Goal: Task Accomplishment & Management: Manage account settings

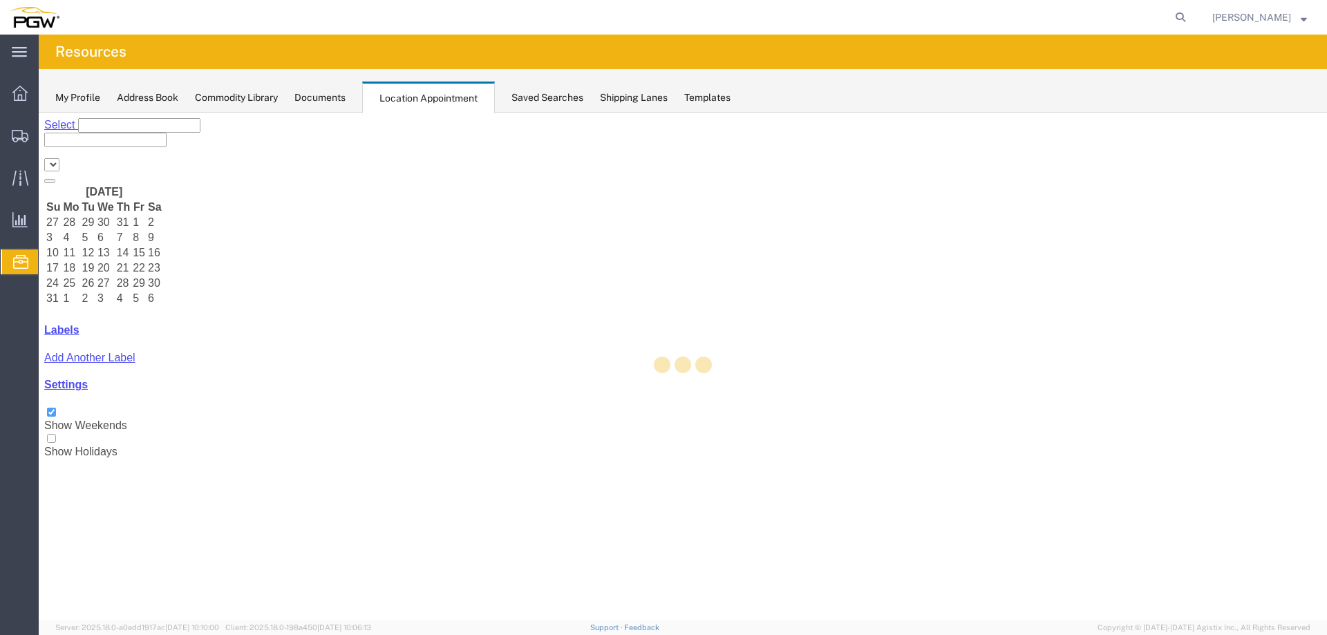
select select "28253"
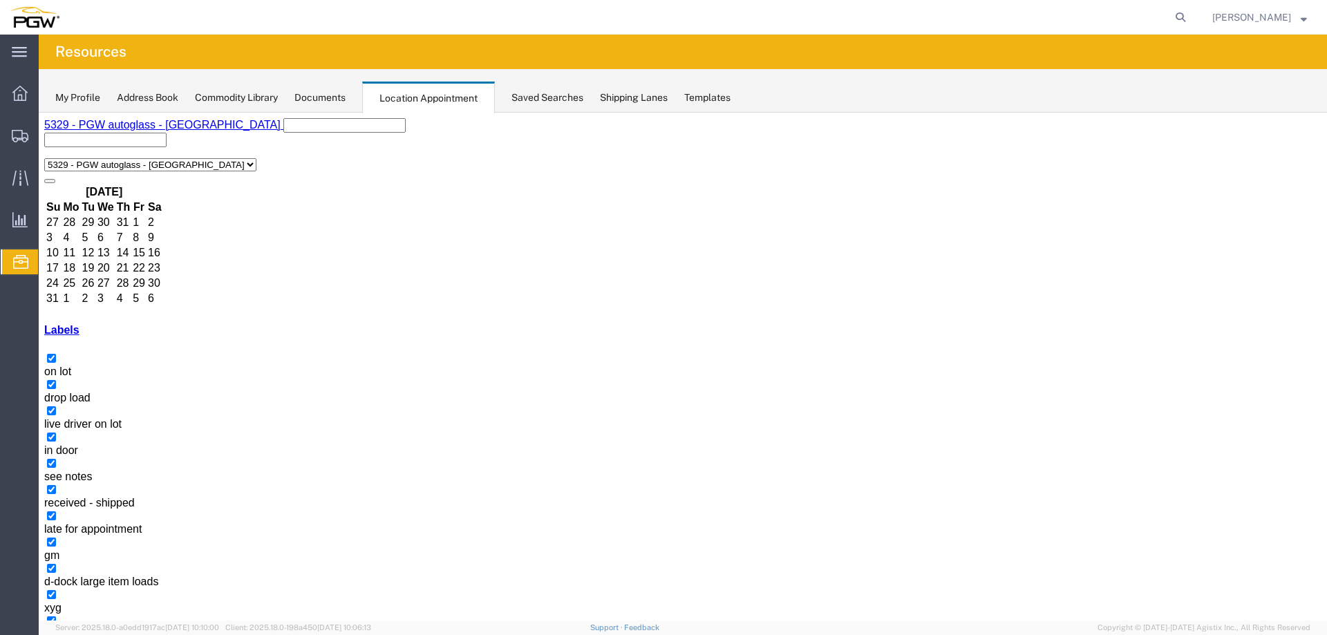
select select "1"
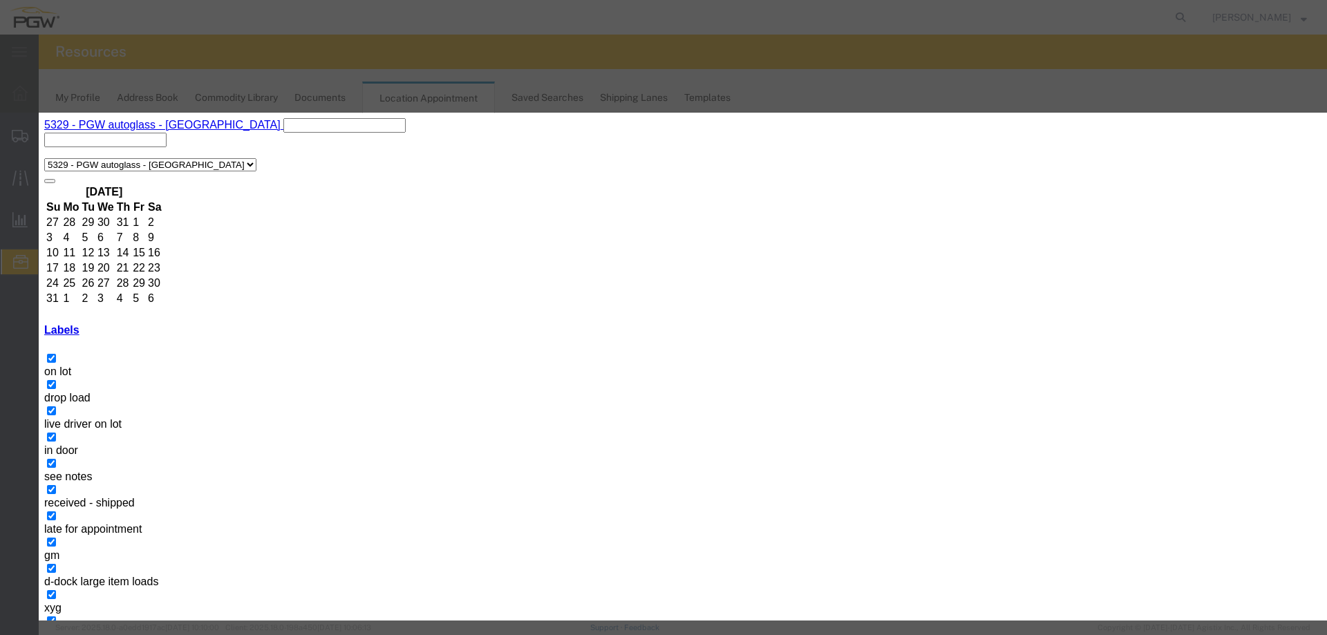
select select "220"
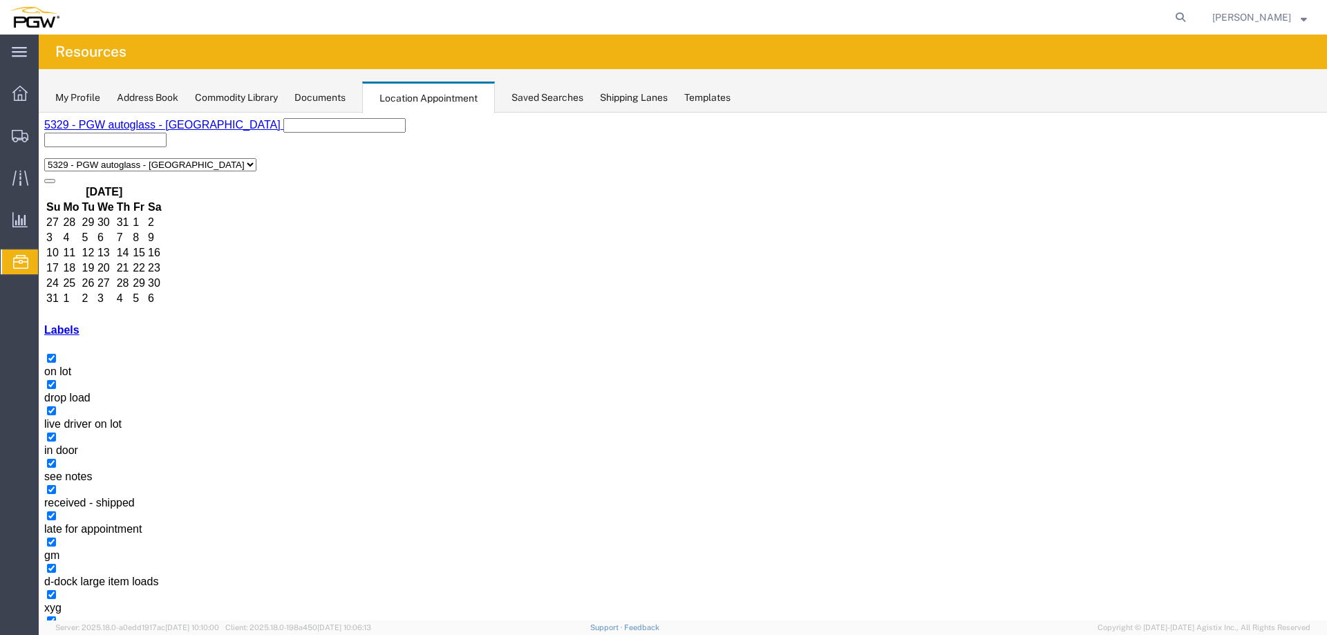
select select "1"
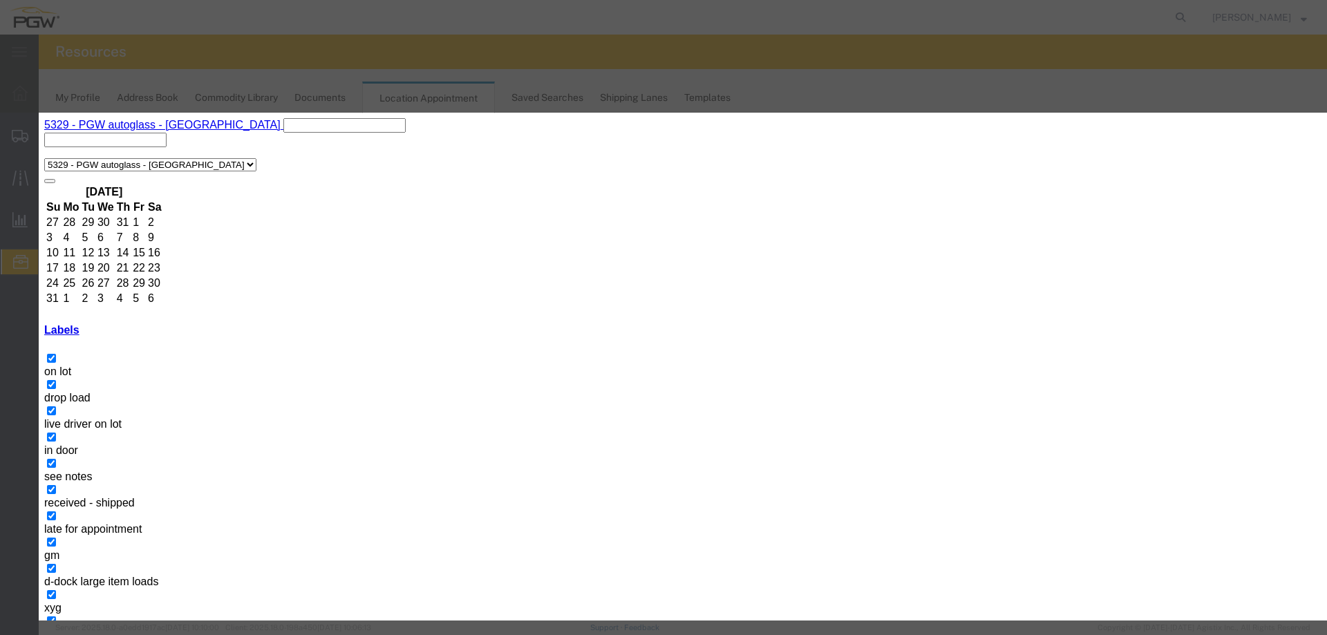
select select "220"
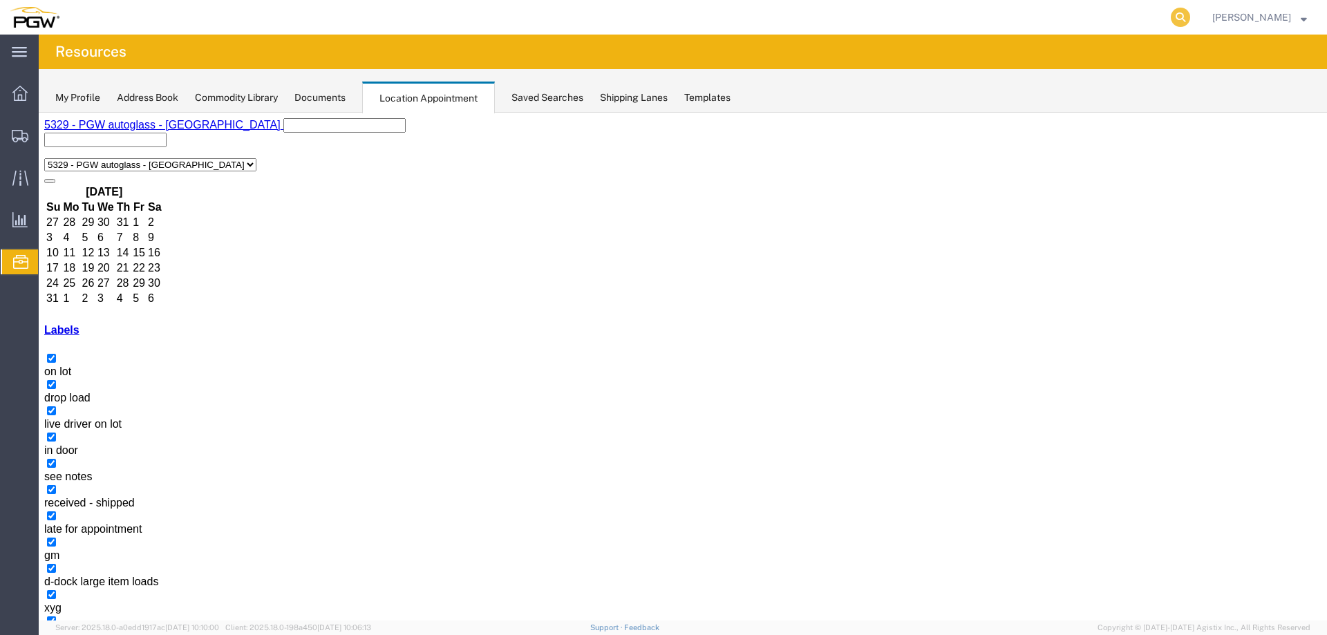
click at [1190, 21] on icon at bounding box center [1180, 17] width 19 height 19
click at [1121, 21] on input "search" at bounding box center [961, 17] width 420 height 33
type input "56675729"
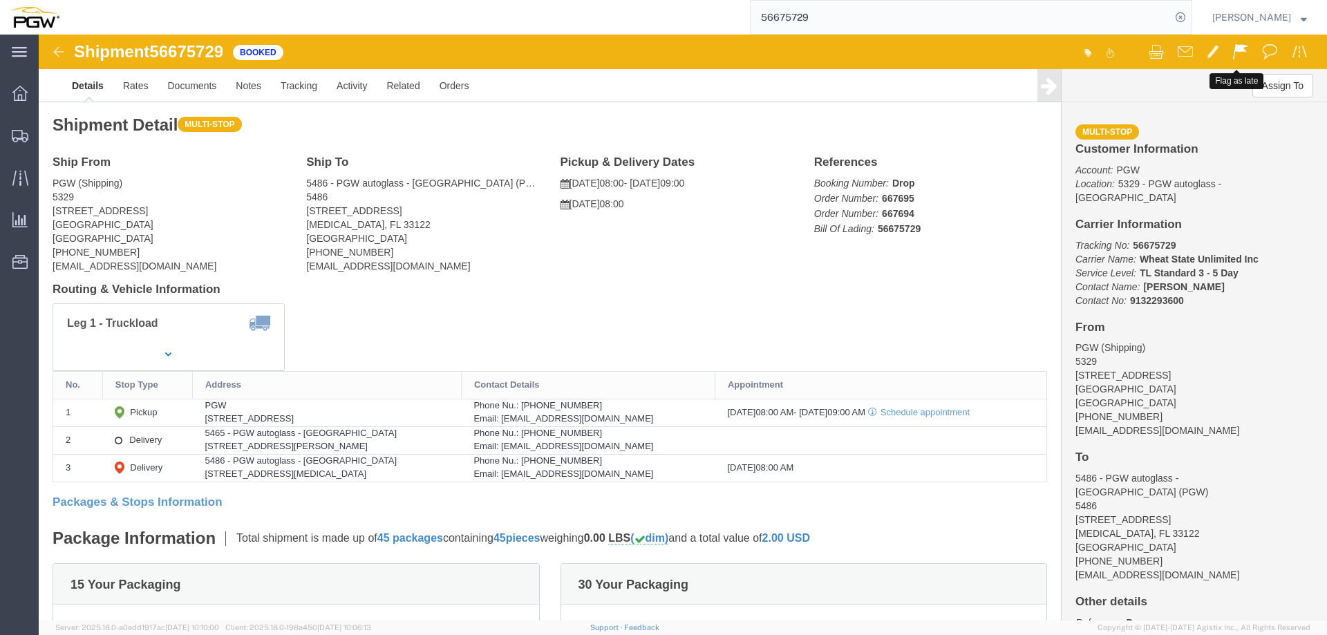
click span
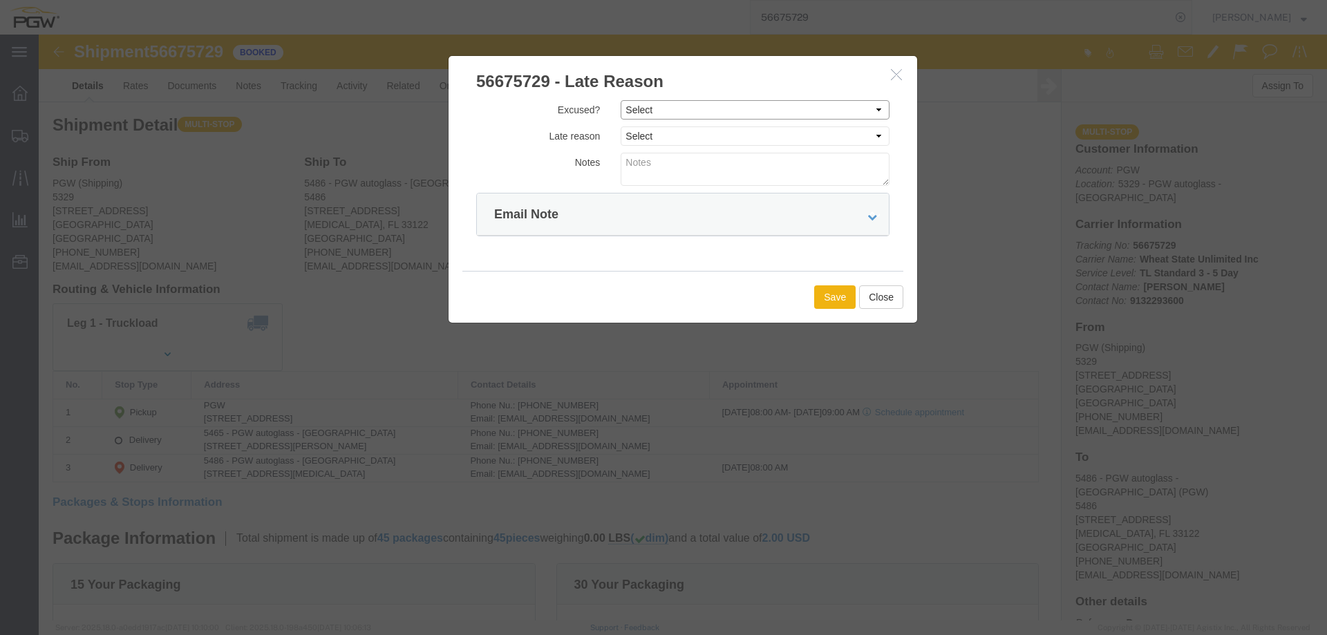
click select "Select Excused Not Excused"
select select "NOT_EXCUSED"
click select "Select Excused Not Excused"
click select "Select Bad Carrier Data Carrier Admin Error Delay Accident Driver Error Lack of…"
select select "OTHER"
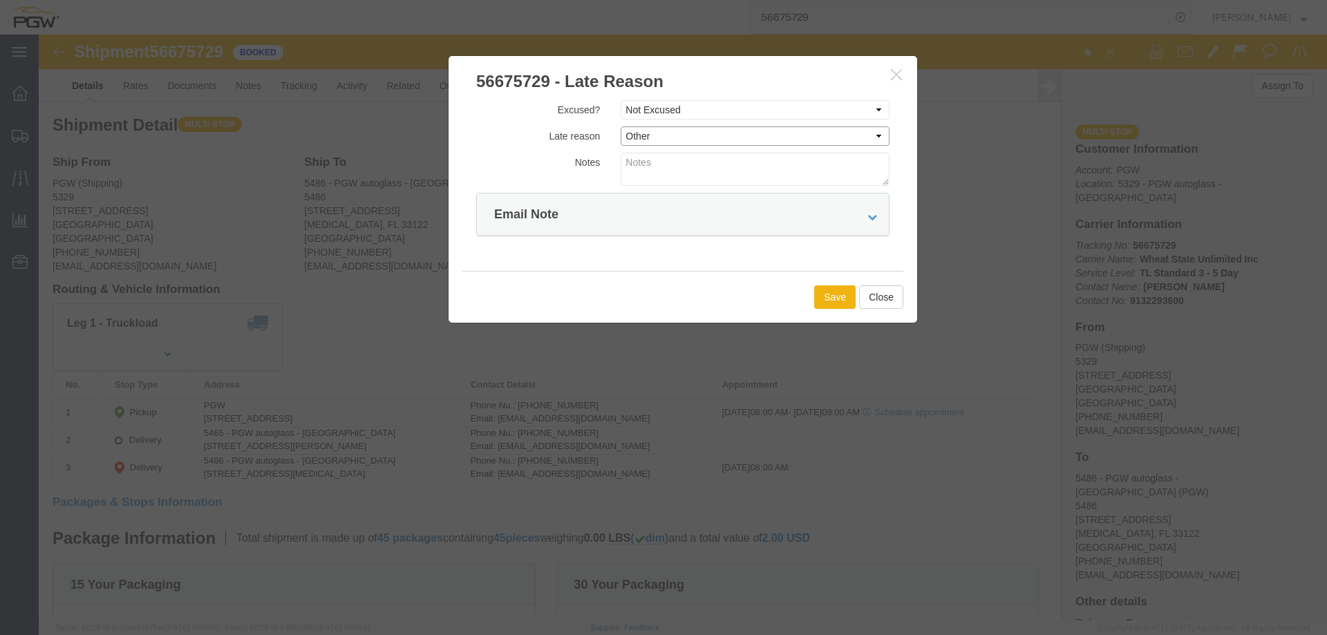
click select "Select Bad Carrier Data Carrier Admin Error Delay Accident Driver Error Lack of…"
click button "Save"
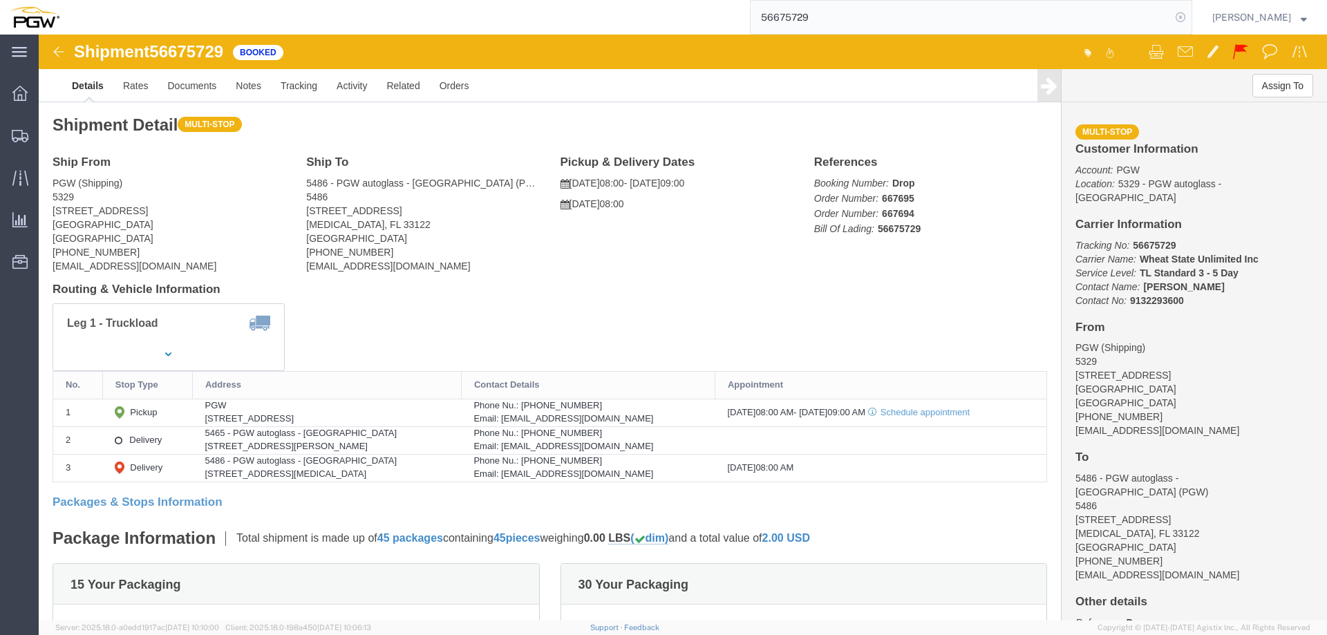
click at [1182, 15] on icon at bounding box center [1180, 17] width 19 height 19
click at [0, 0] on span "Location Appointment" at bounding box center [0, 0] width 0 height 0
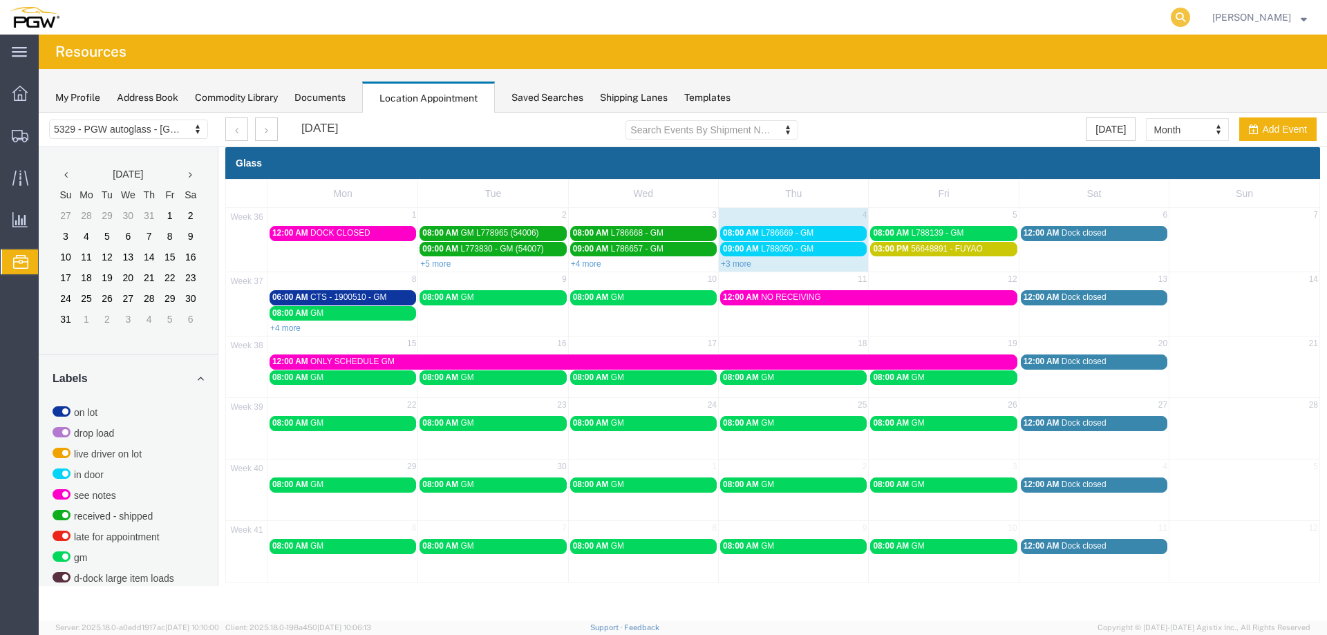
click at [1190, 21] on icon at bounding box center [1180, 17] width 19 height 19
paste input "667981"
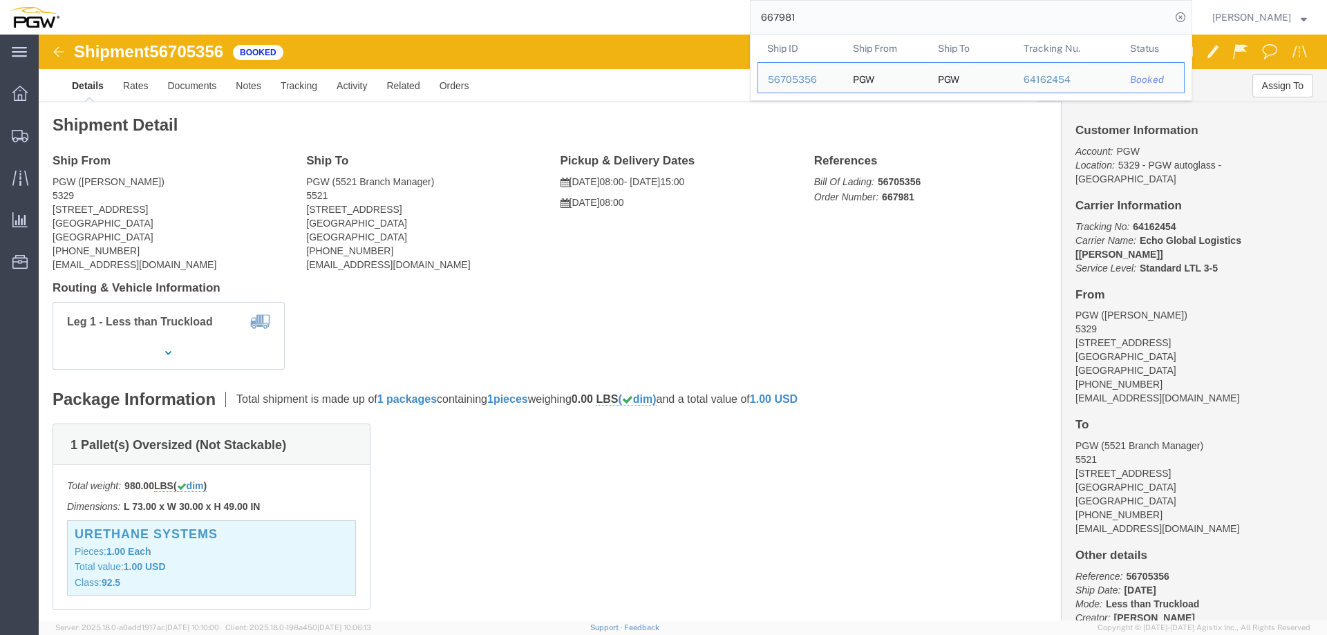
click at [990, 21] on input "667981" at bounding box center [961, 17] width 420 height 33
paste input "892"
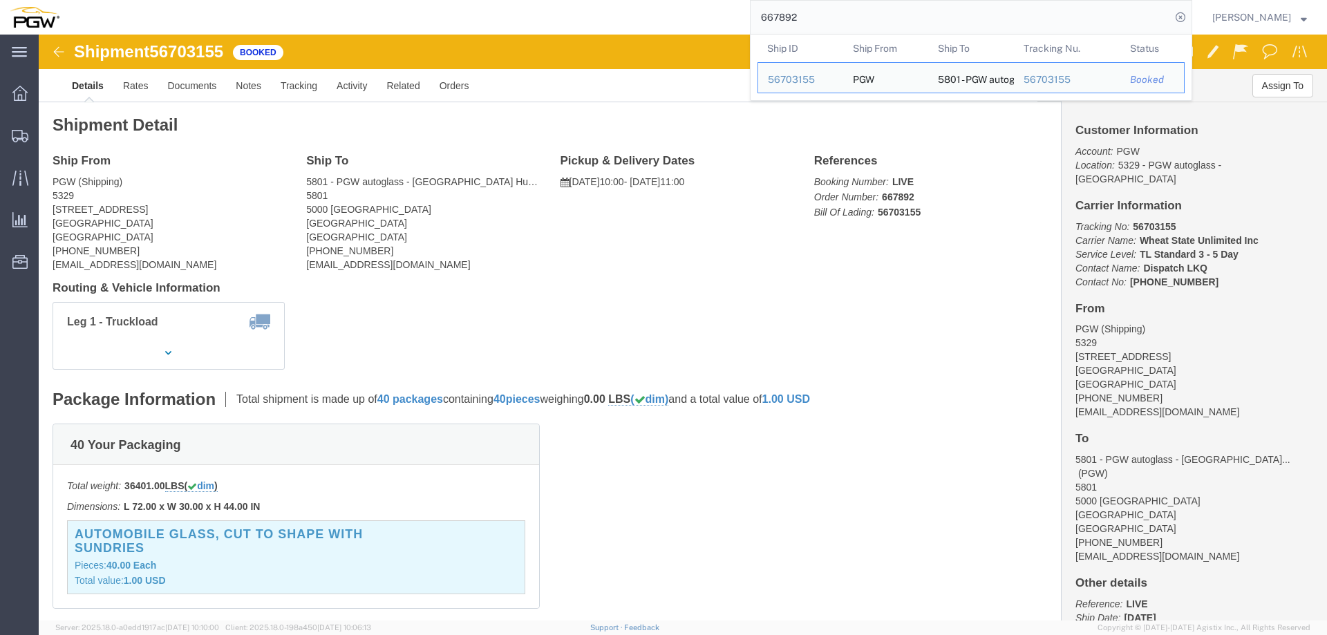
click at [859, 26] on input "667892" at bounding box center [961, 17] width 420 height 33
paste input "09"
click at [865, 18] on input "667809" at bounding box center [961, 17] width 420 height 33
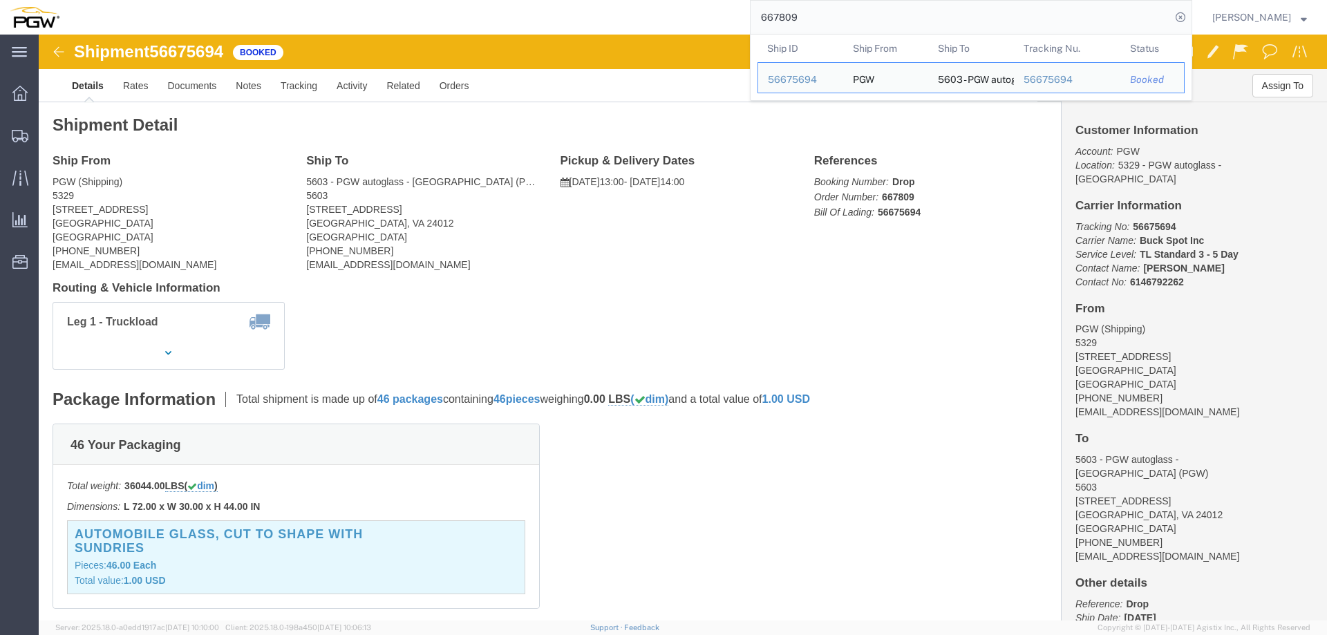
paste input "792"
click at [820, 16] on input "667792" at bounding box center [961, 17] width 420 height 33
paste input "6"
type input "667796"
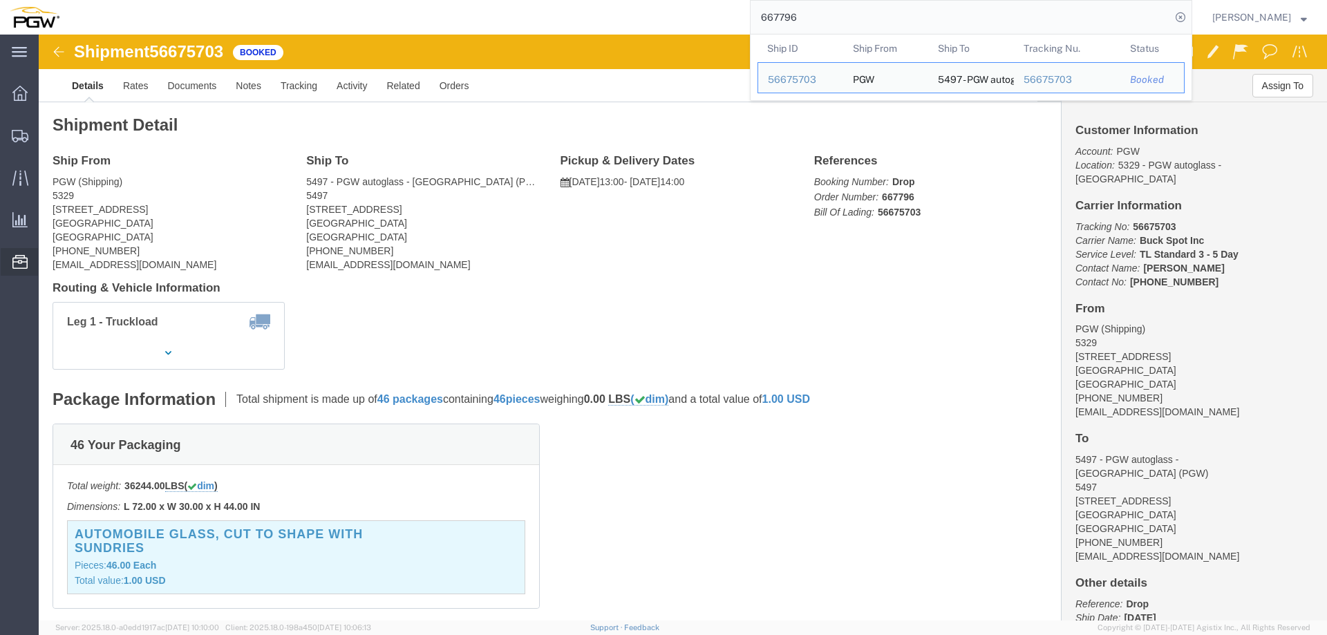
click at [0, 0] on span "Location Appointment" at bounding box center [0, 0] width 0 height 0
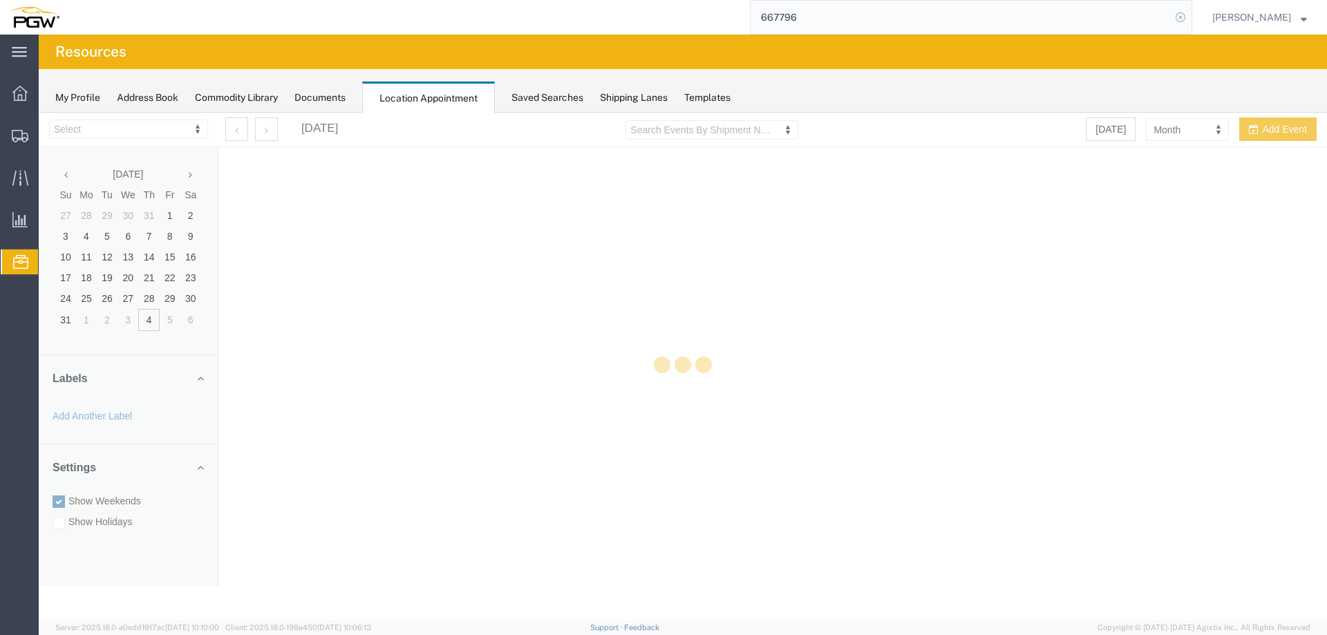
select select "28253"
click at [1189, 17] on icon at bounding box center [1180, 17] width 19 height 19
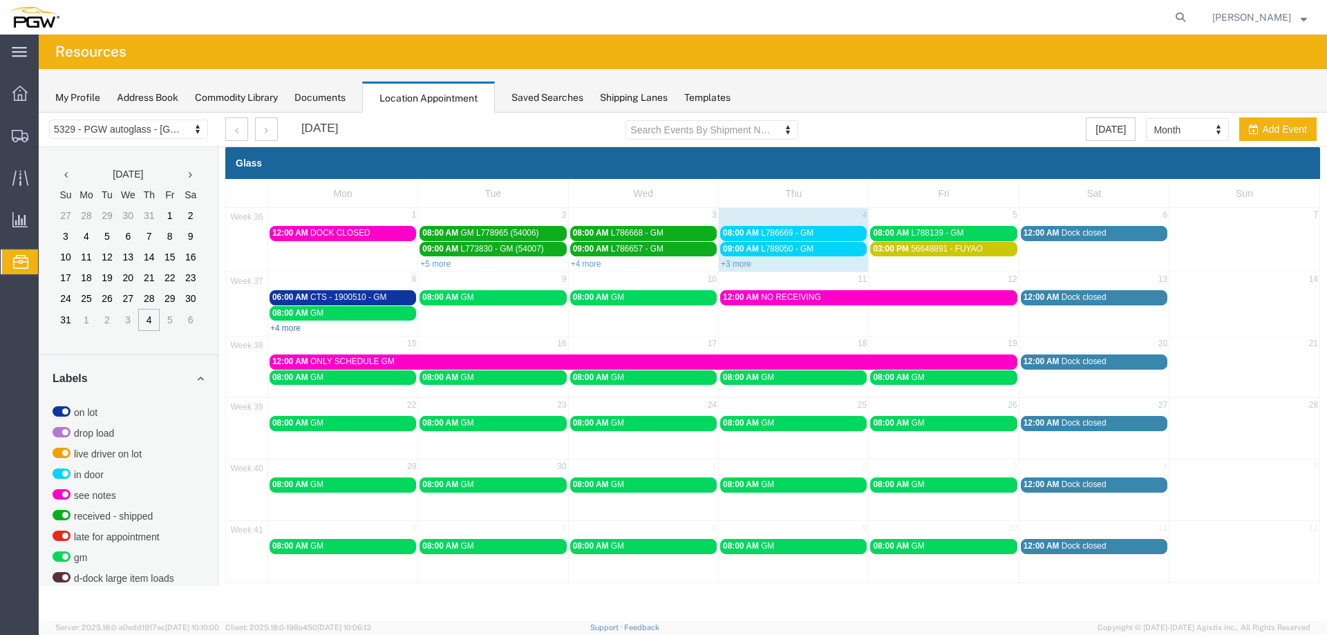
click at [282, 331] on link "+4 more" at bounding box center [285, 328] width 30 height 10
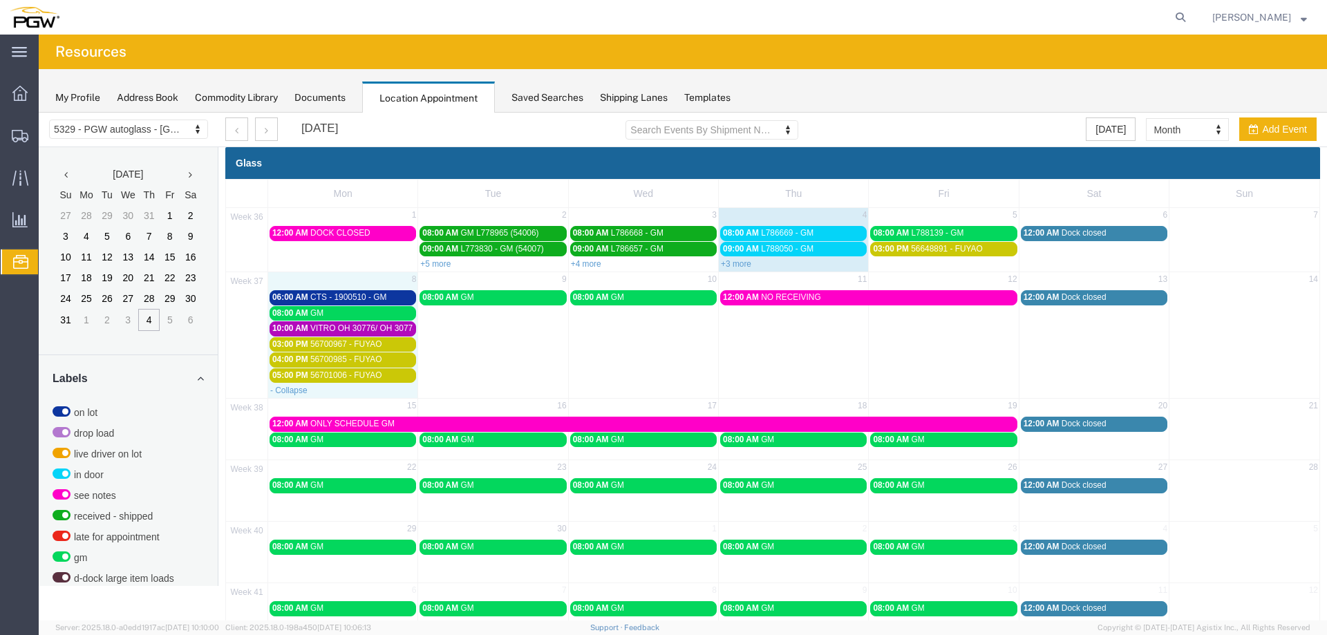
click at [353, 388] on div "- Collapse" at bounding box center [342, 390] width 149 height 14
select select "1"
select select
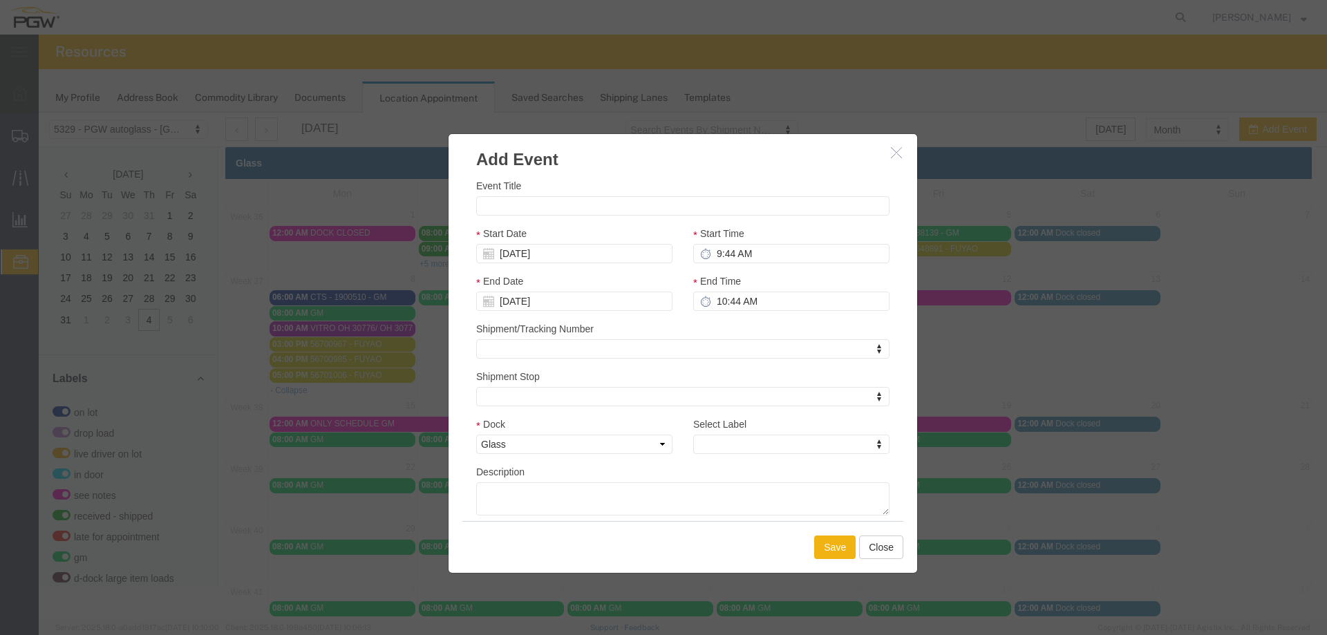
click at [506, 193] on label "Event Title" at bounding box center [498, 186] width 45 height 14
click at [506, 196] on input "Event Title" at bounding box center [682, 205] width 413 height 19
click at [494, 202] on input "Event Title" at bounding box center [682, 205] width 413 height 19
paste input "L796552"
type input "L796552 - GM"
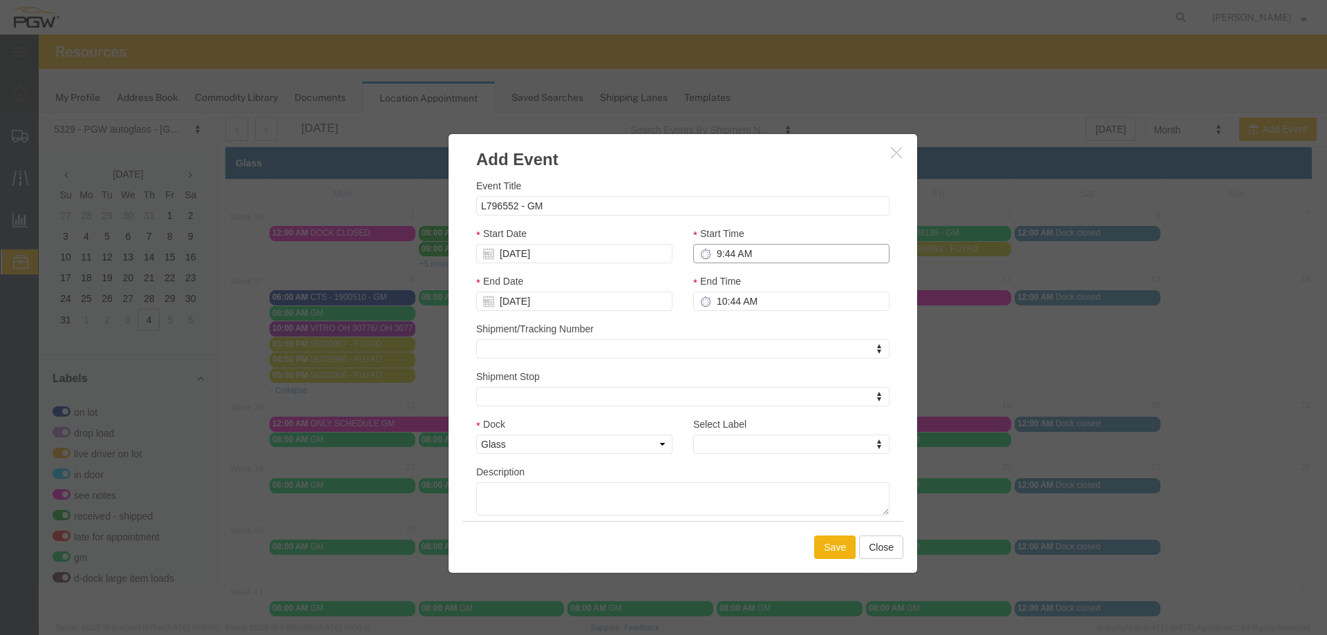
click at [715, 256] on input "9:44 AM" at bounding box center [791, 253] width 196 height 19
type input "11:00 AM"
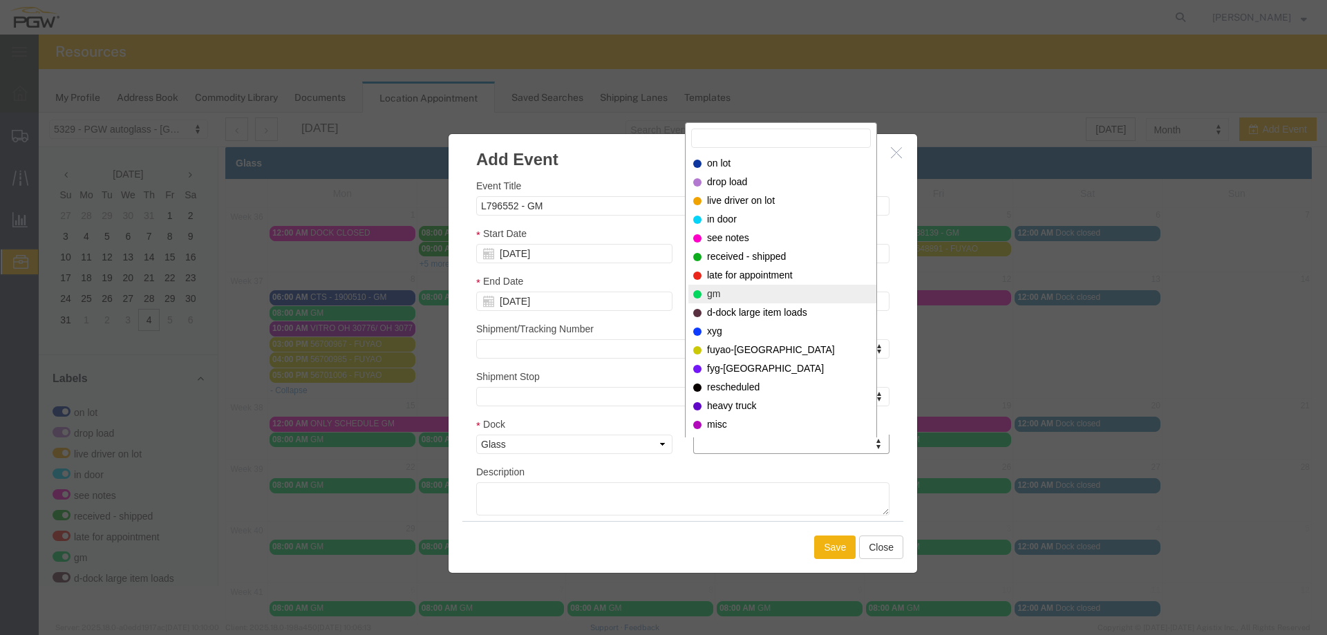
select select "340"
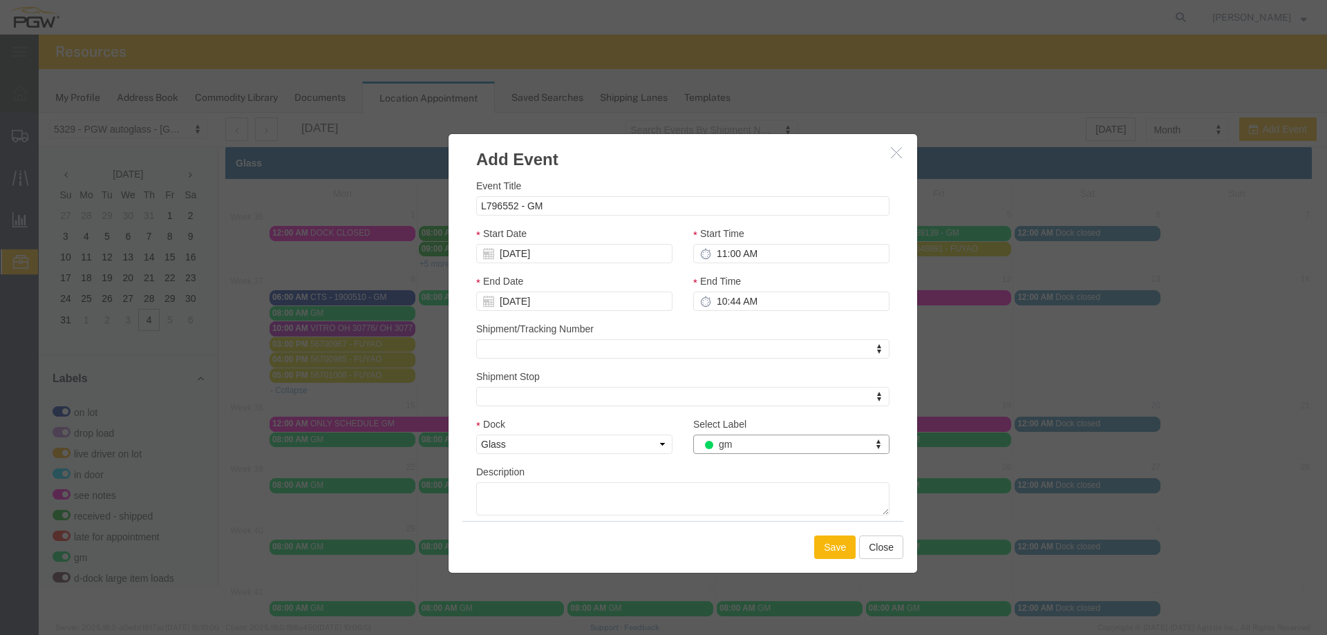
click at [829, 548] on button "Save" at bounding box center [834, 547] width 41 height 23
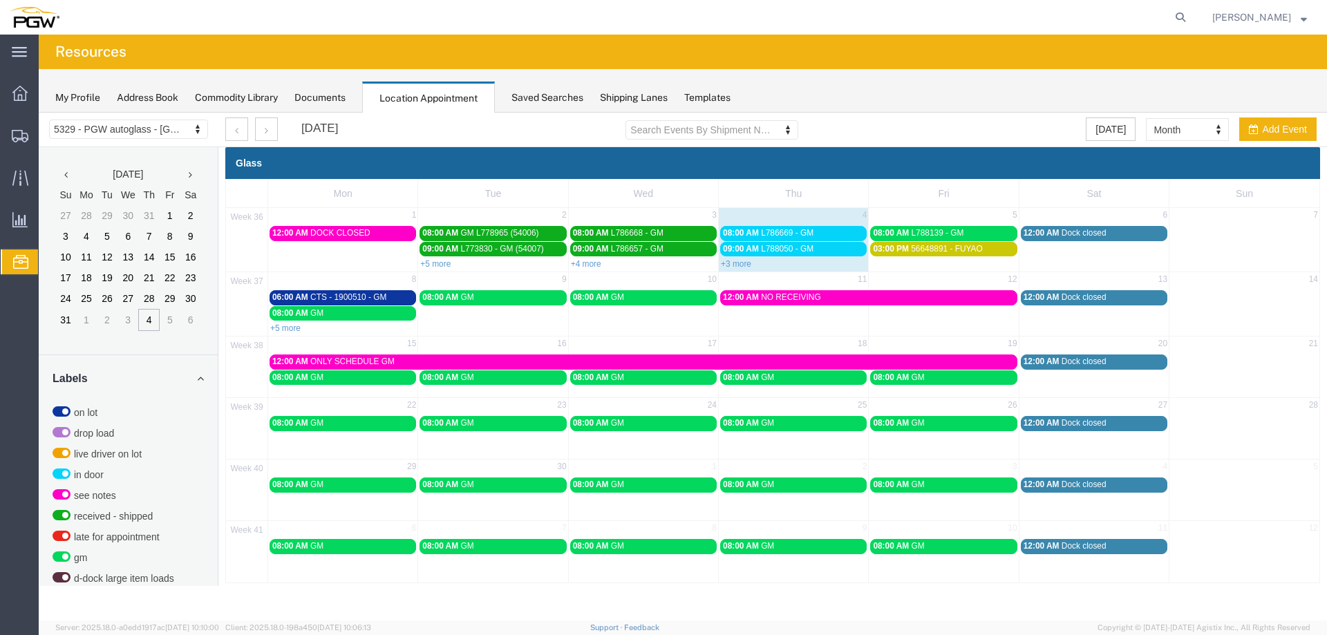
click at [757, 251] on span "09:00 AM" at bounding box center [741, 249] width 36 height 10
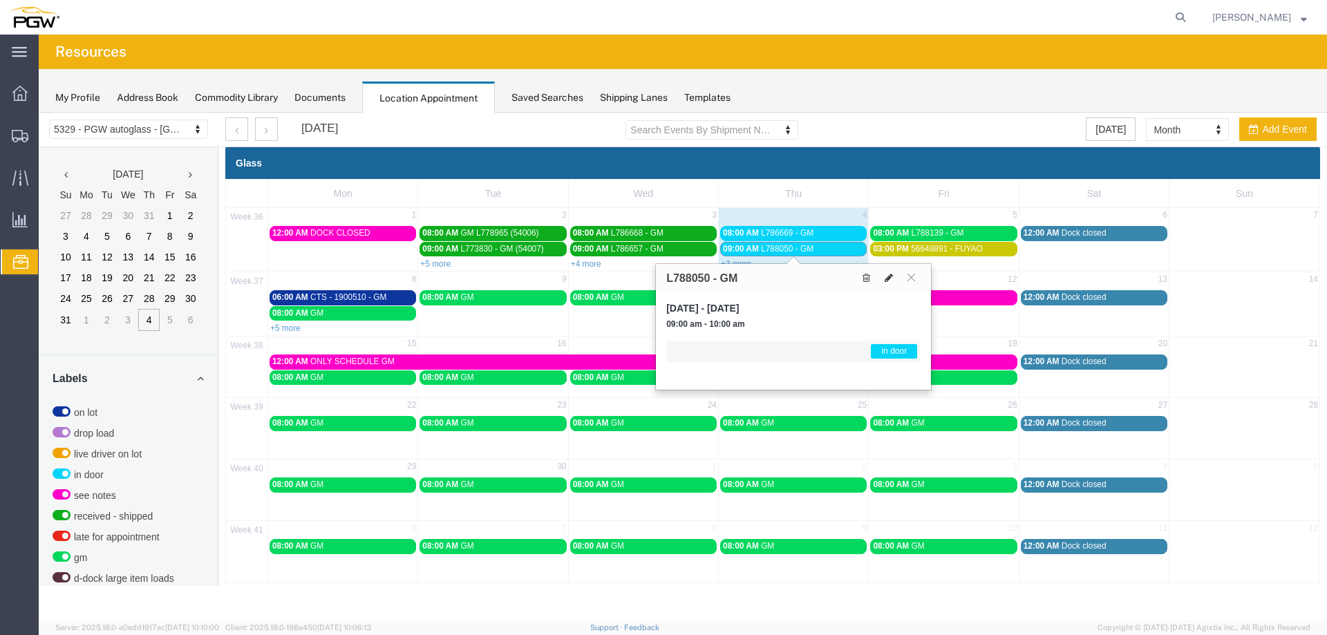
click at [888, 285] on div "L788050 - GM" at bounding box center [793, 277] width 275 height 27
click at [889, 279] on icon at bounding box center [889, 278] width 8 height 10
select select "1"
select select "220"
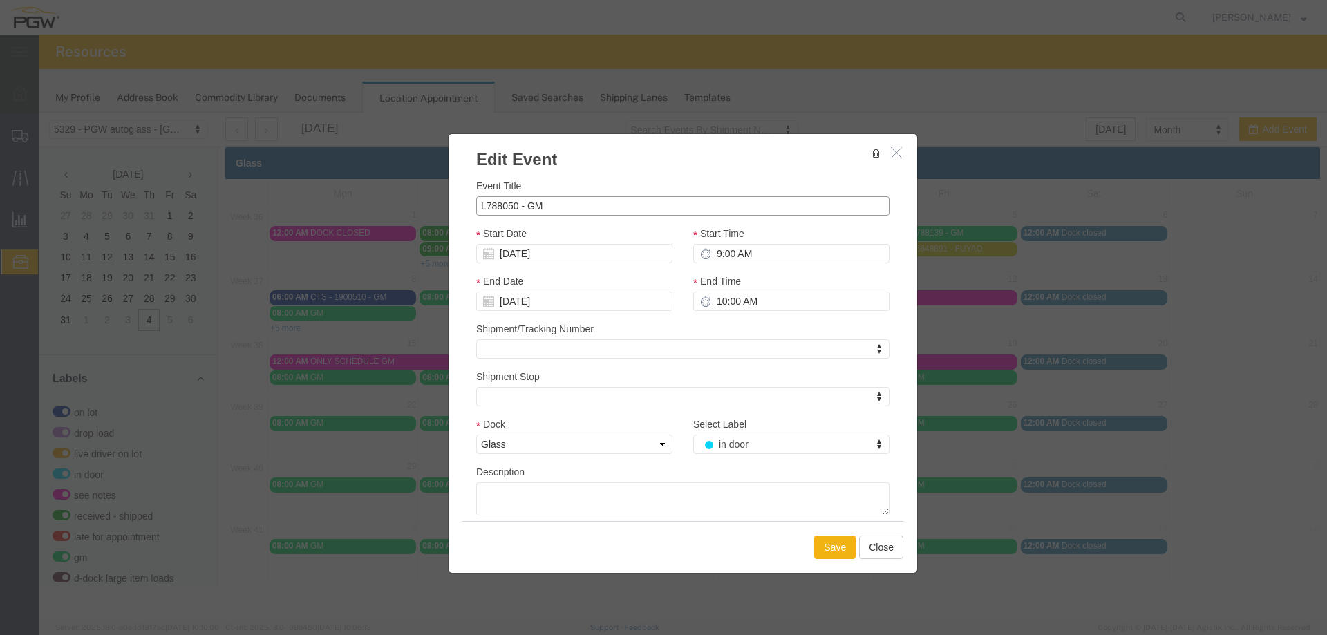
click at [492, 205] on input "L788050 - GM" at bounding box center [682, 205] width 413 height 19
click at [495, 205] on input "L788050 - GM" at bounding box center [682, 205] width 413 height 19
type input "L778050 - GM"
click at [840, 554] on button "Save" at bounding box center [834, 547] width 41 height 23
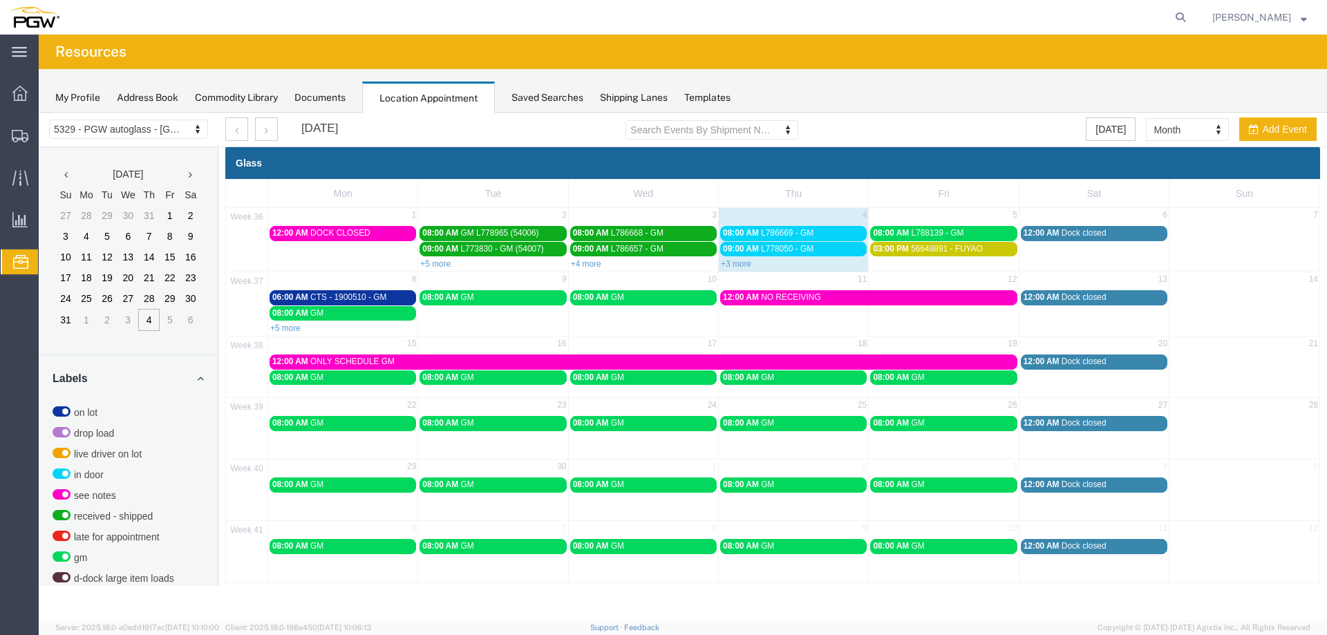
click at [744, 269] on div "+3 more" at bounding box center [793, 263] width 149 height 14
select select "1"
select select
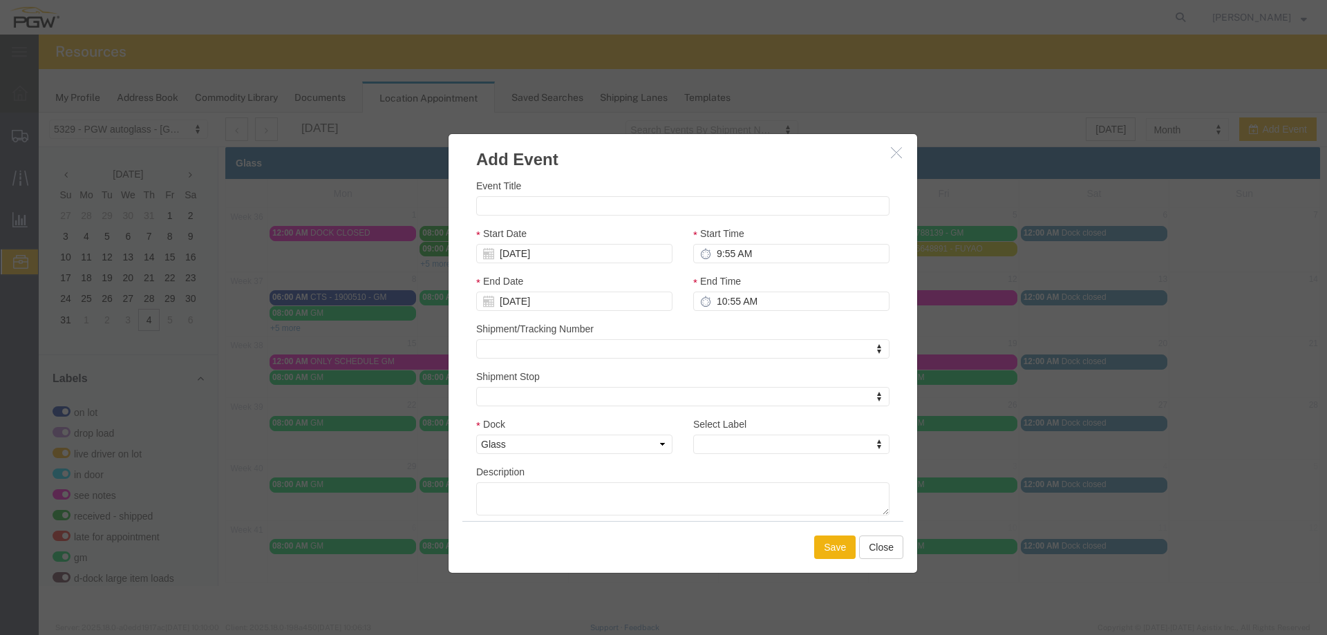
click at [889, 154] on button "button" at bounding box center [897, 152] width 17 height 17
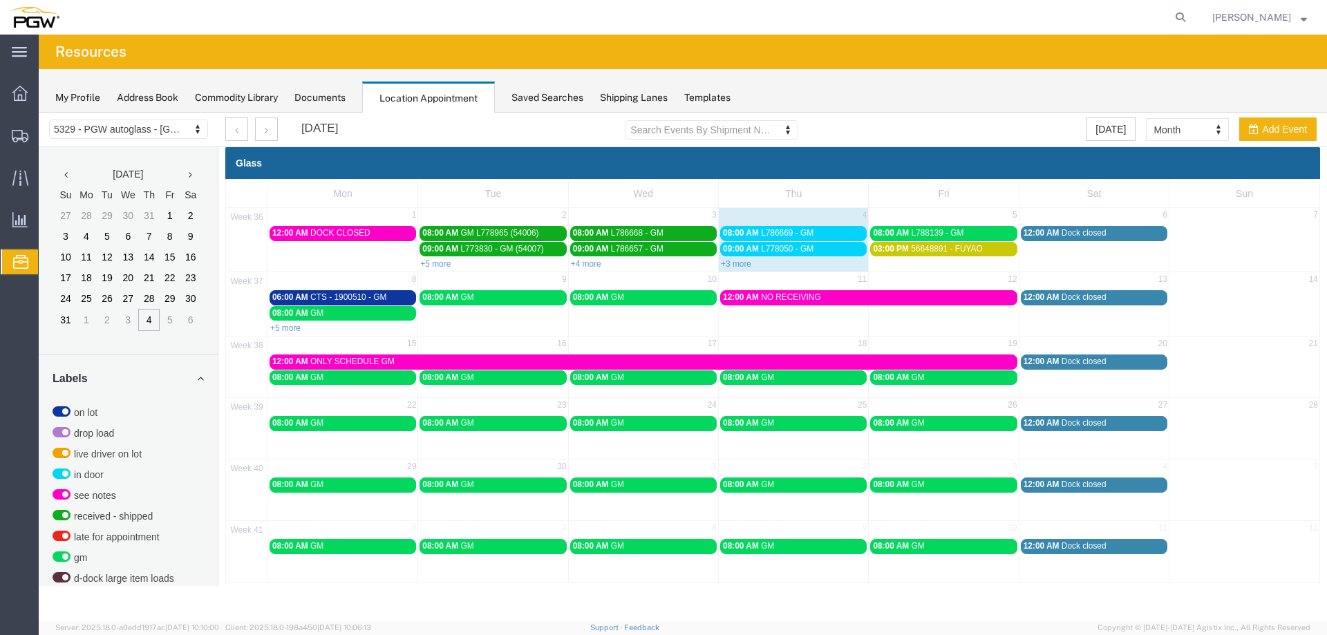
click at [740, 234] on span "08:00 AM" at bounding box center [741, 233] width 36 height 10
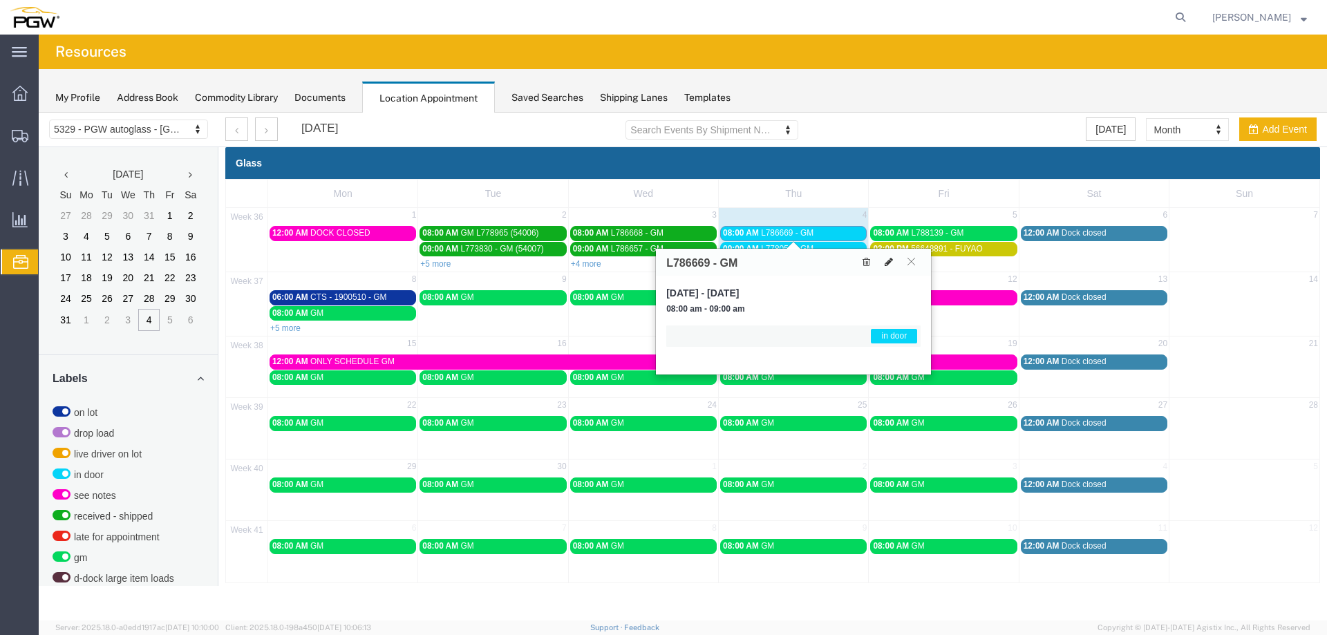
click at [894, 262] on button at bounding box center [888, 262] width 19 height 15
select select "1"
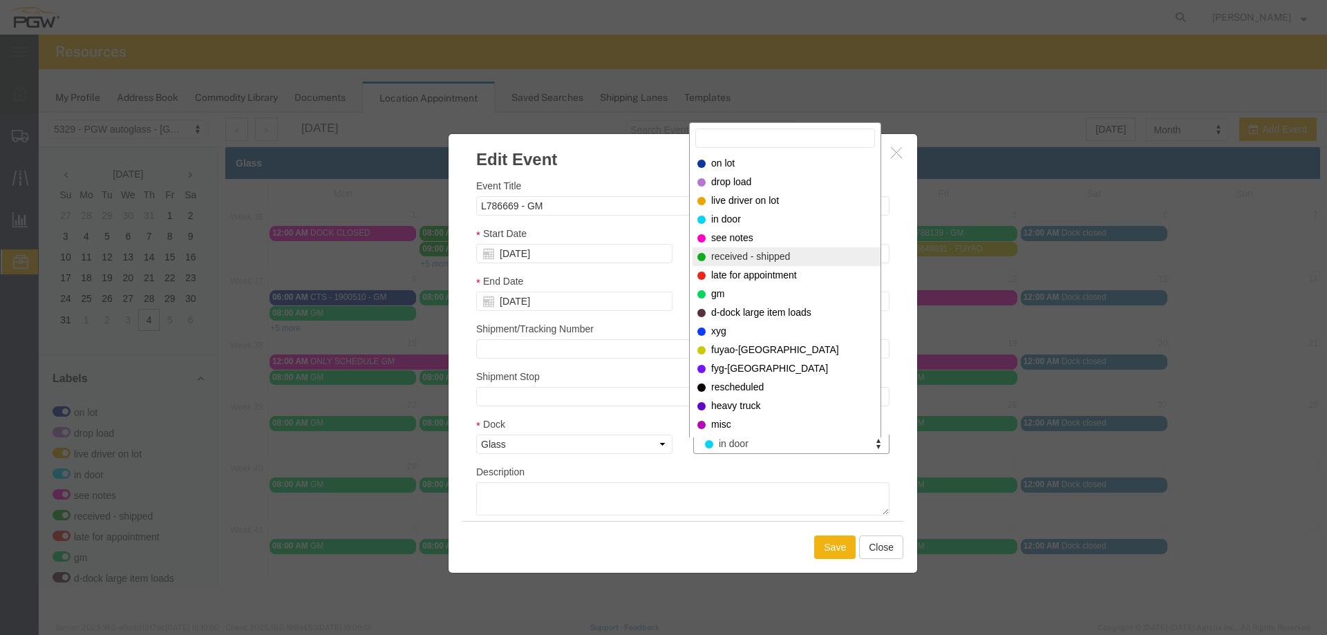
select select "200"
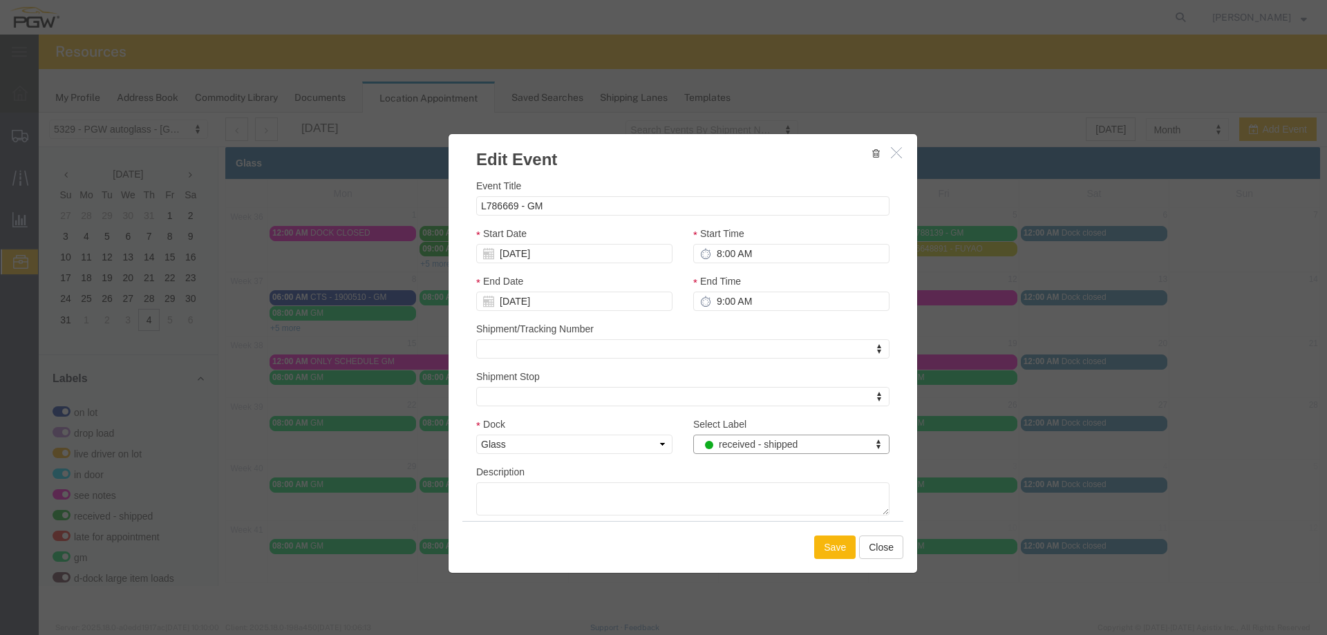
click at [831, 545] on button "Save" at bounding box center [834, 547] width 41 height 23
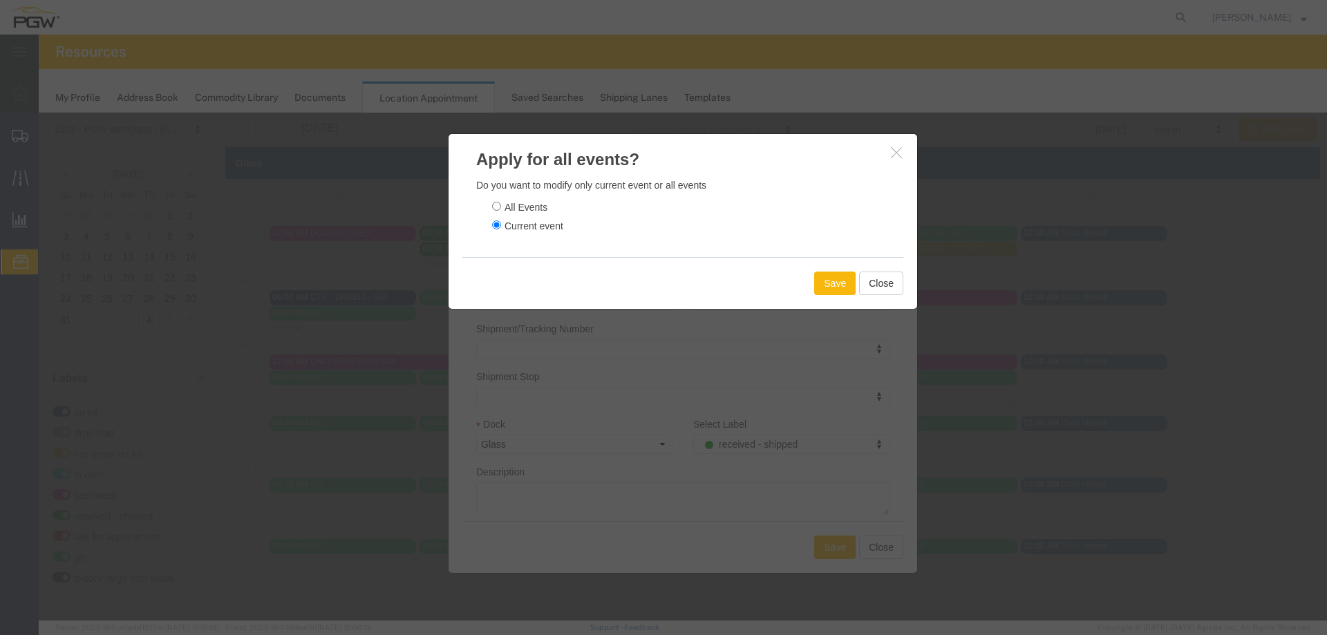
click at [832, 278] on button "Save" at bounding box center [834, 283] width 41 height 23
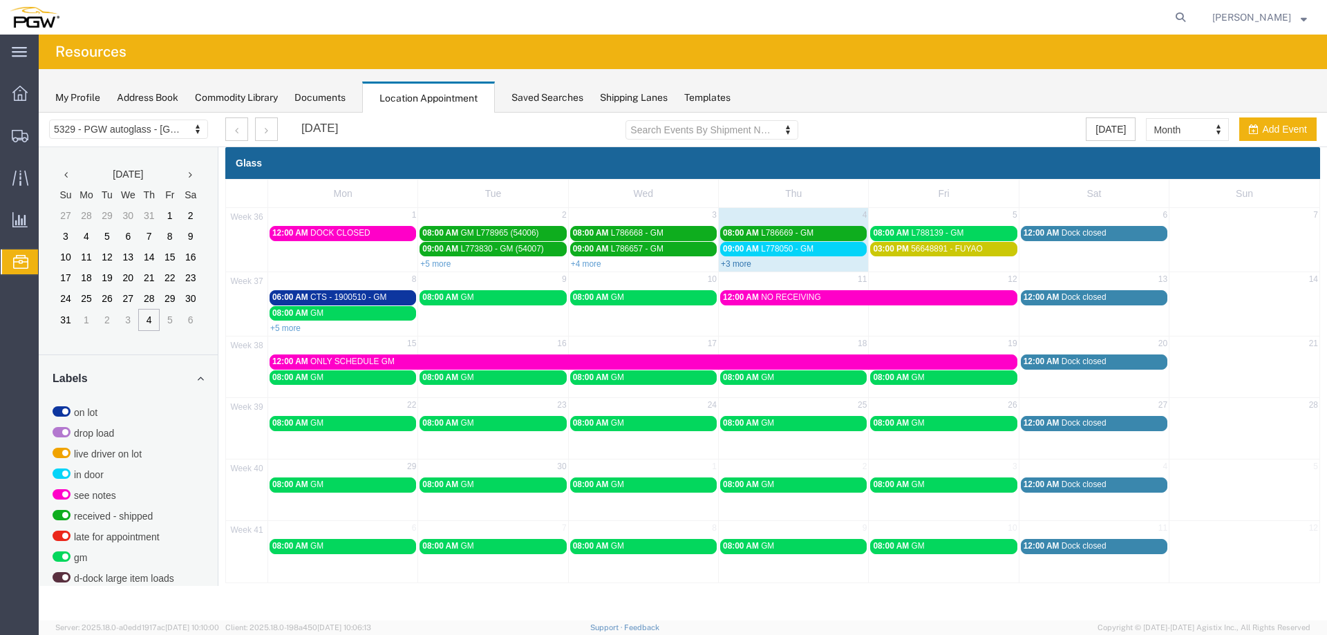
click at [741, 264] on link "+3 more" at bounding box center [736, 264] width 30 height 10
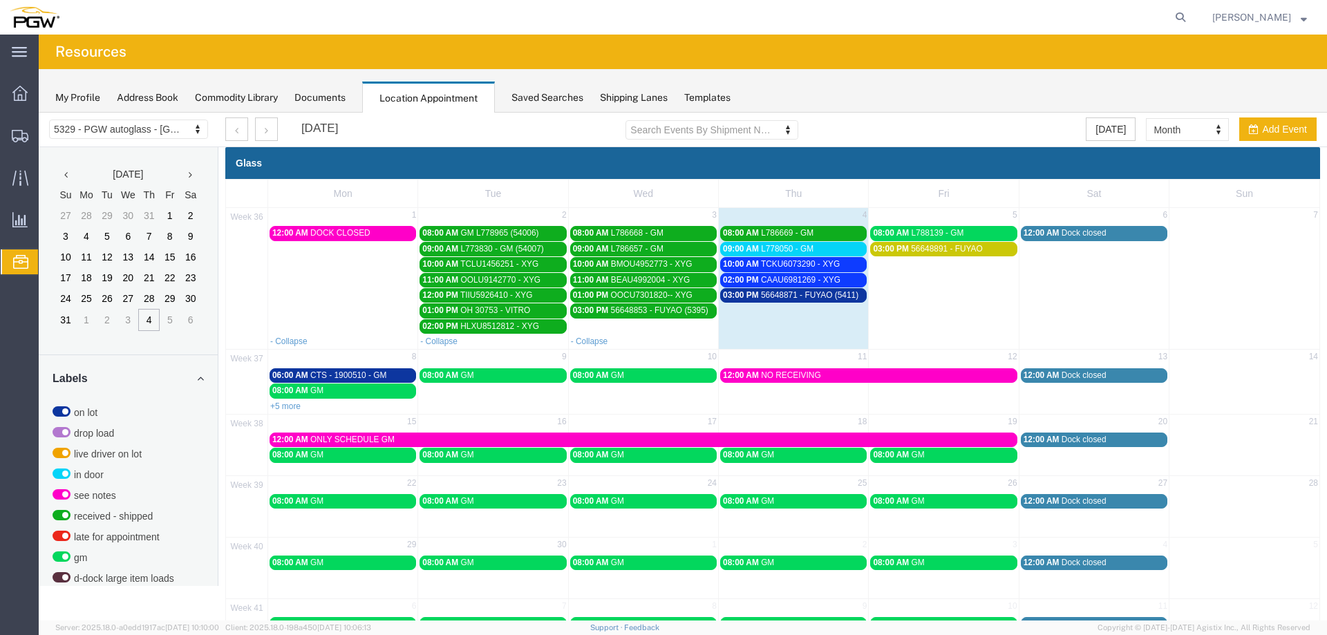
click at [766, 252] on span "L778050 - GM" at bounding box center [787, 249] width 53 height 10
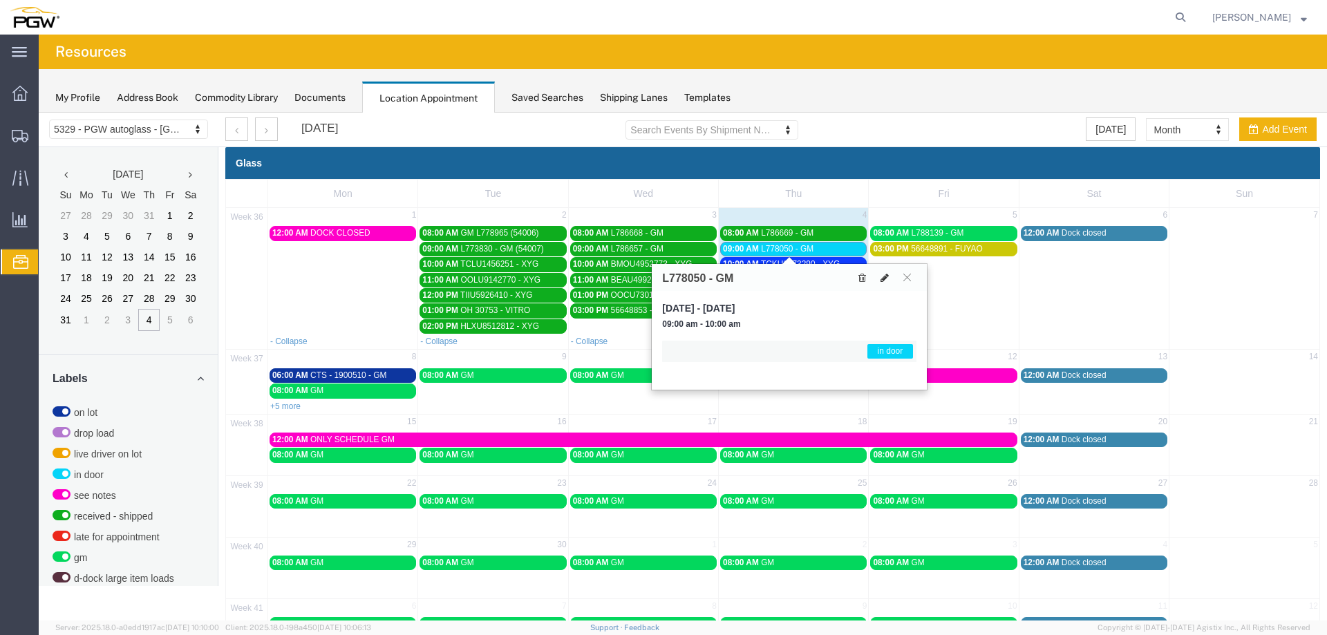
click at [887, 274] on icon at bounding box center [884, 278] width 8 height 10
select select "1"
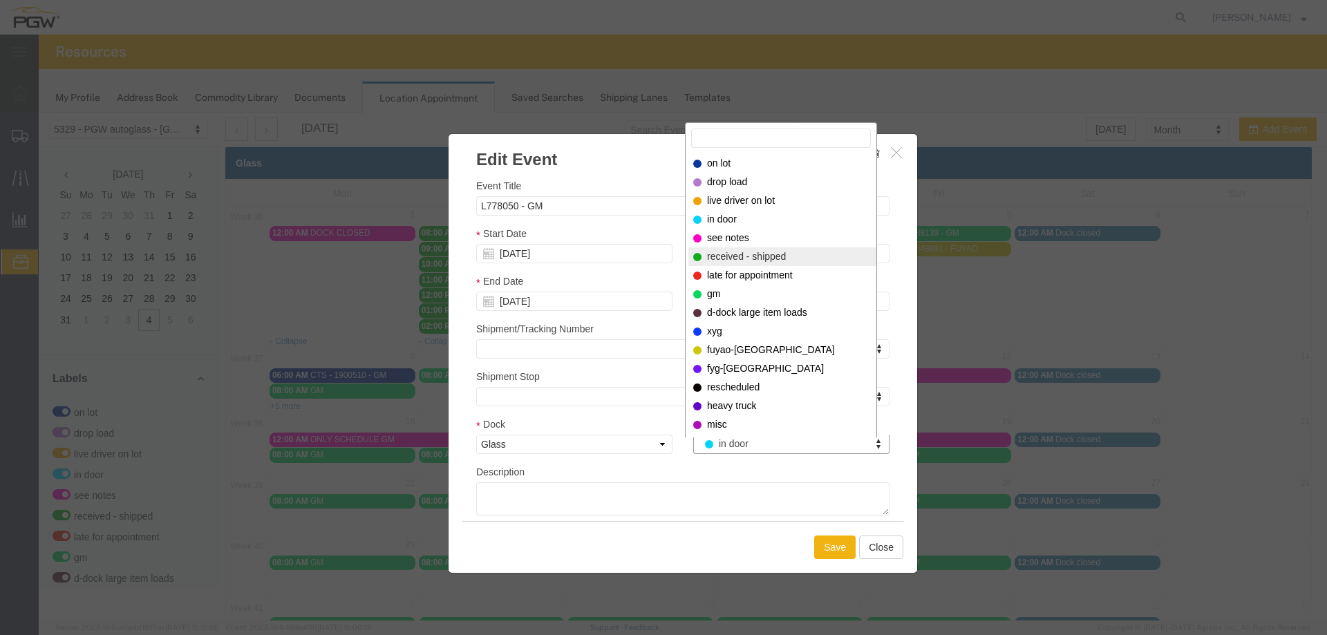
select select "200"
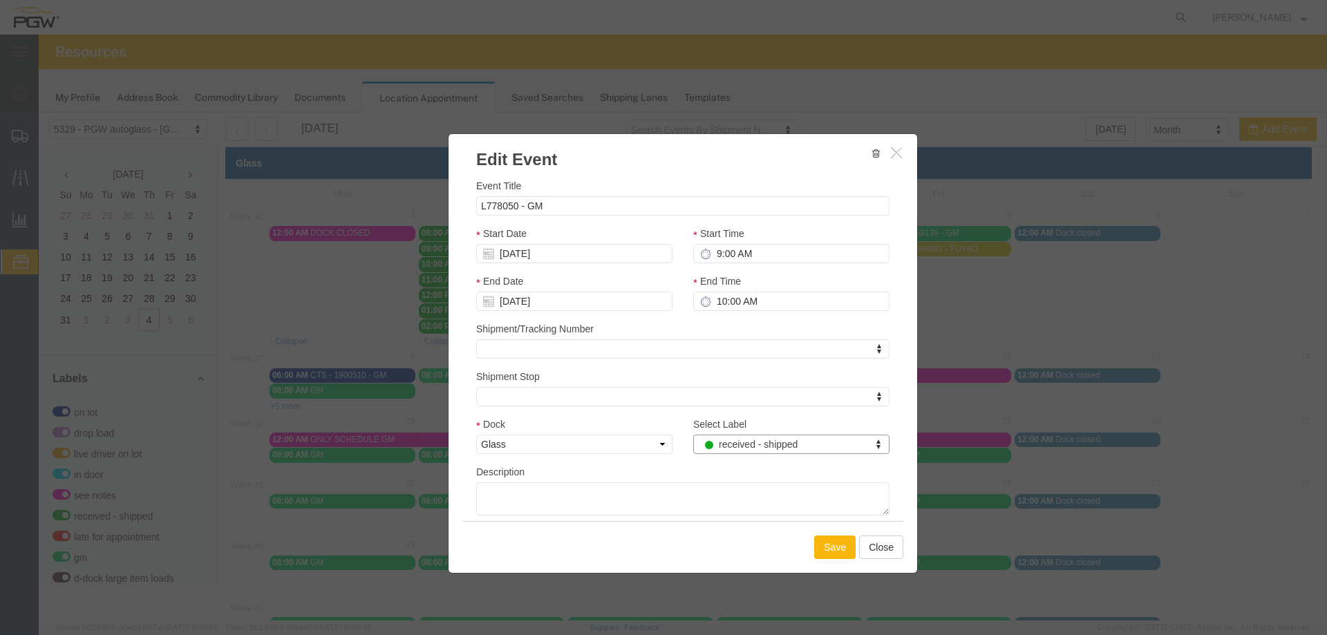
click at [827, 547] on button "Save" at bounding box center [834, 547] width 41 height 23
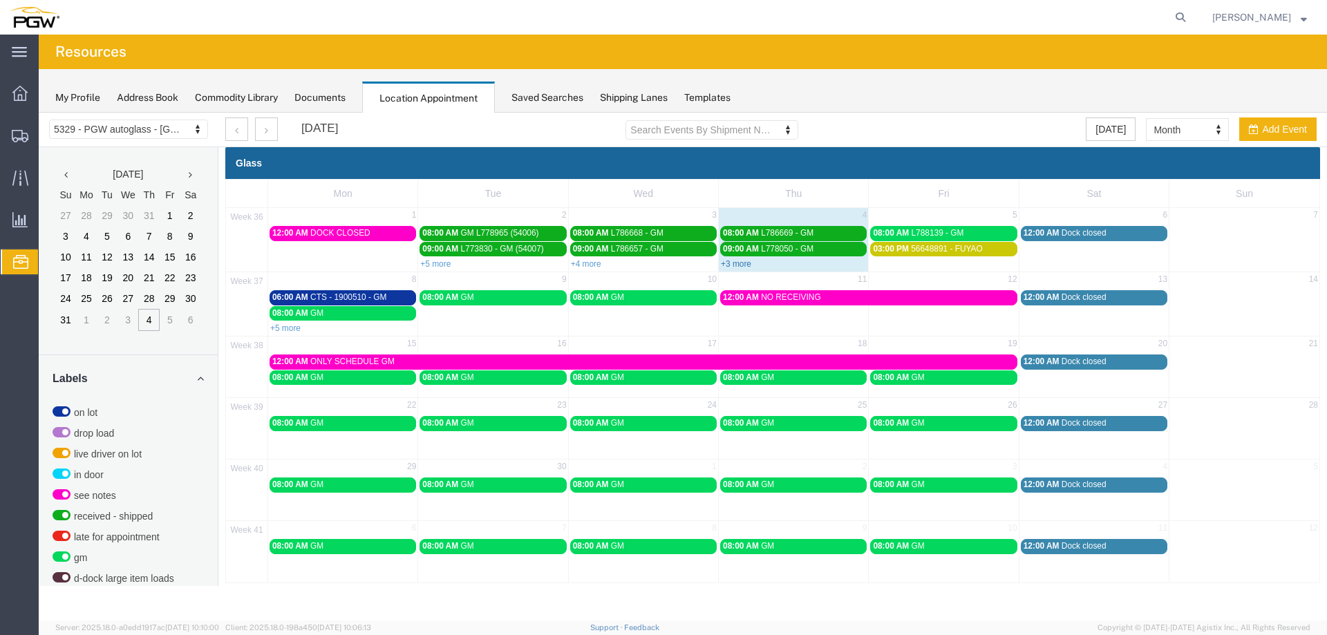
click at [742, 267] on link "+3 more" at bounding box center [736, 264] width 30 height 10
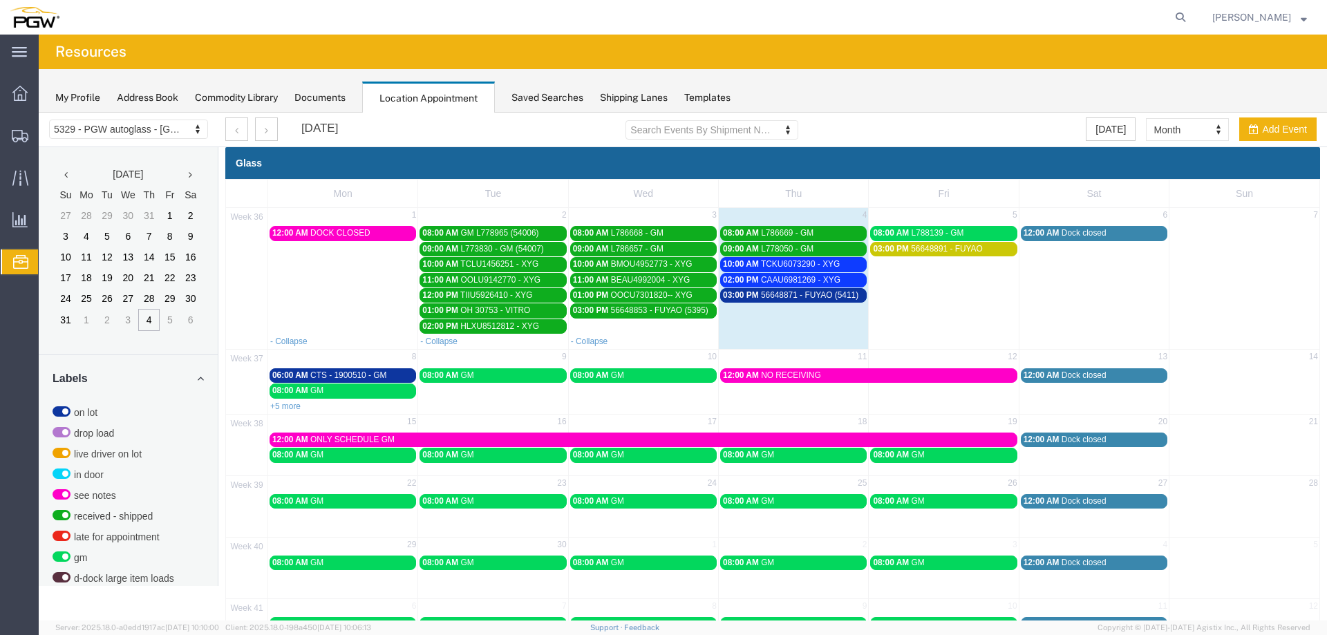
click at [742, 296] on span "03:00 PM" at bounding box center [741, 295] width 36 height 10
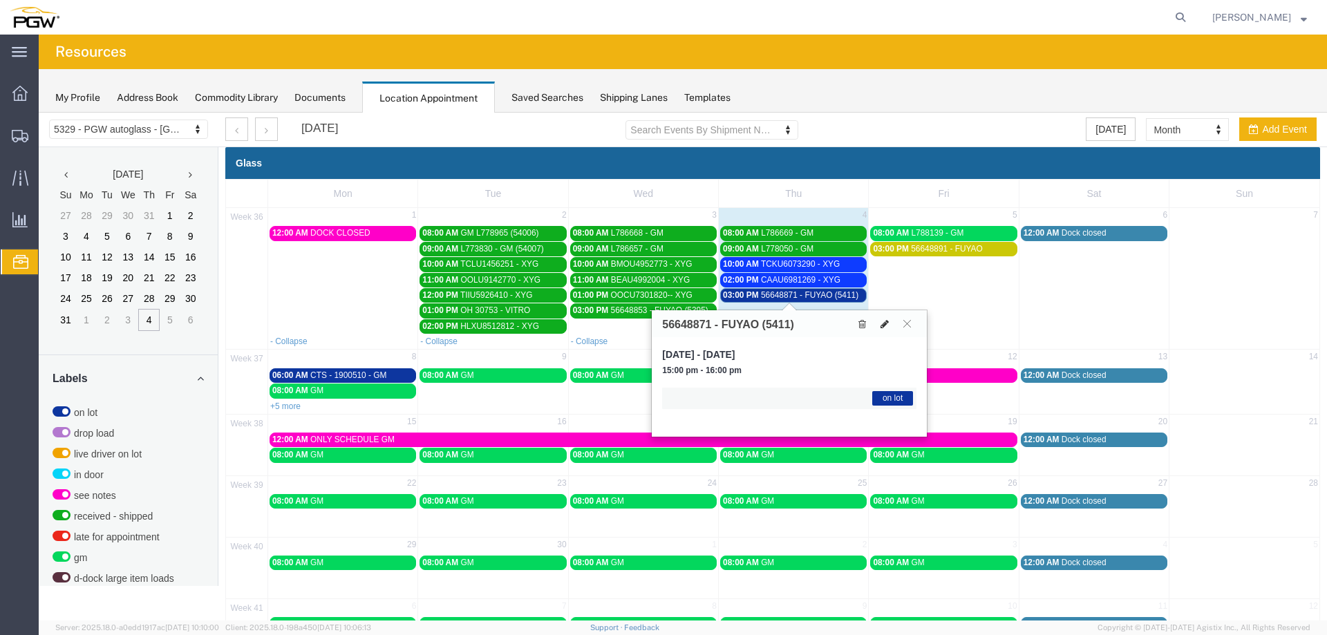
click at [878, 321] on button at bounding box center [884, 324] width 19 height 15
select select "1"
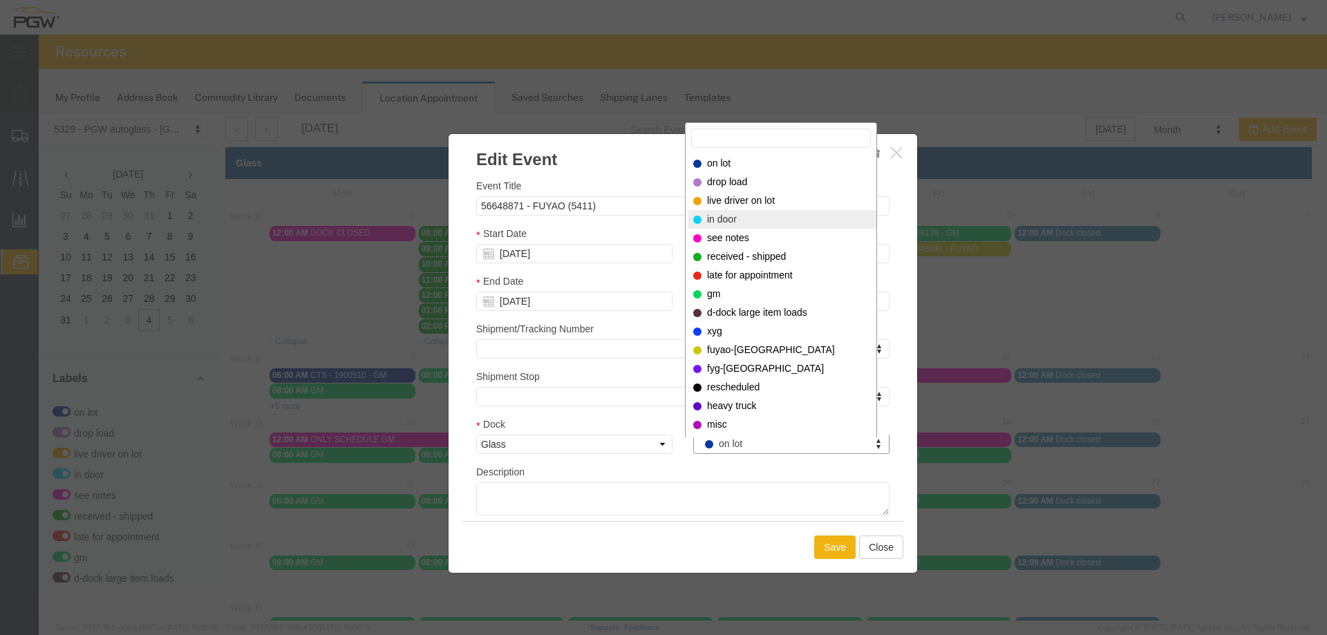
select select "220"
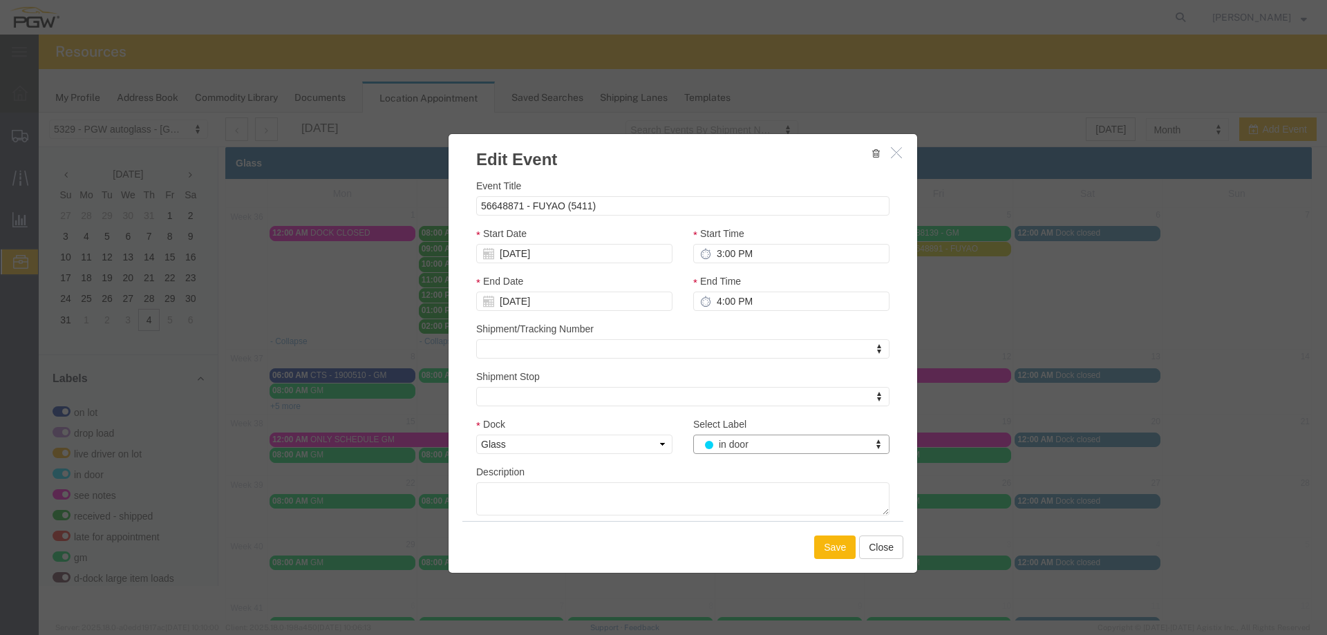
click at [829, 554] on button "Save" at bounding box center [834, 547] width 41 height 23
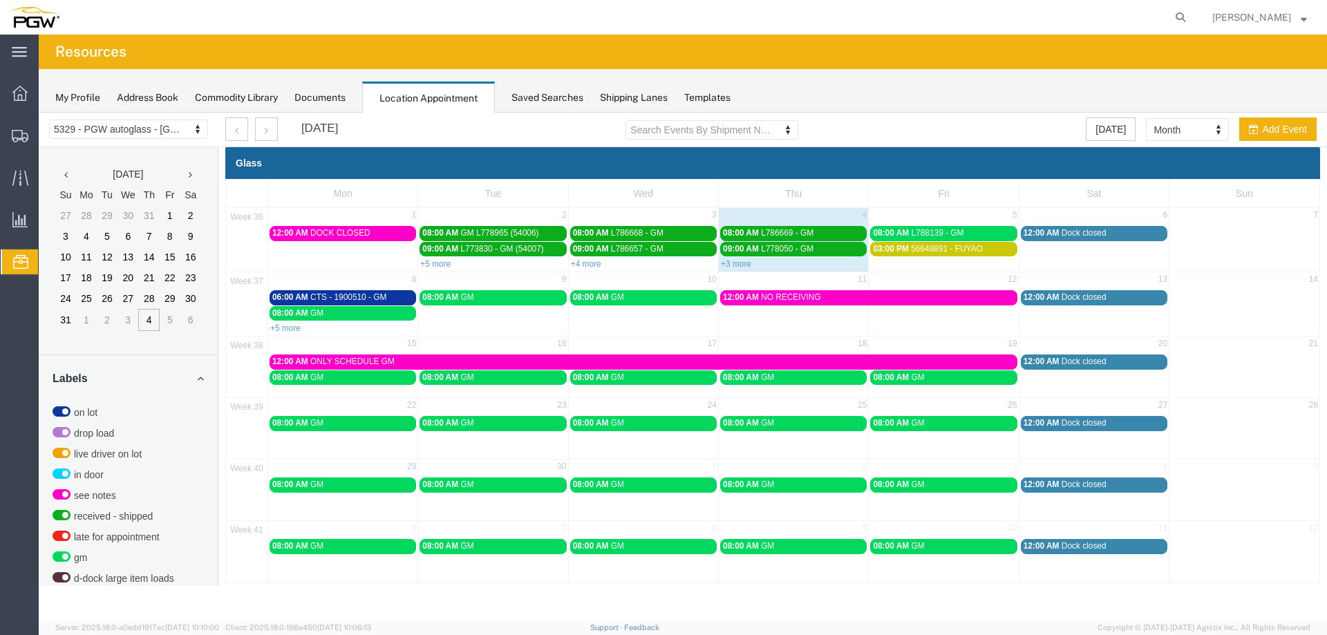
click at [901, 214] on td "5" at bounding box center [944, 216] width 150 height 17
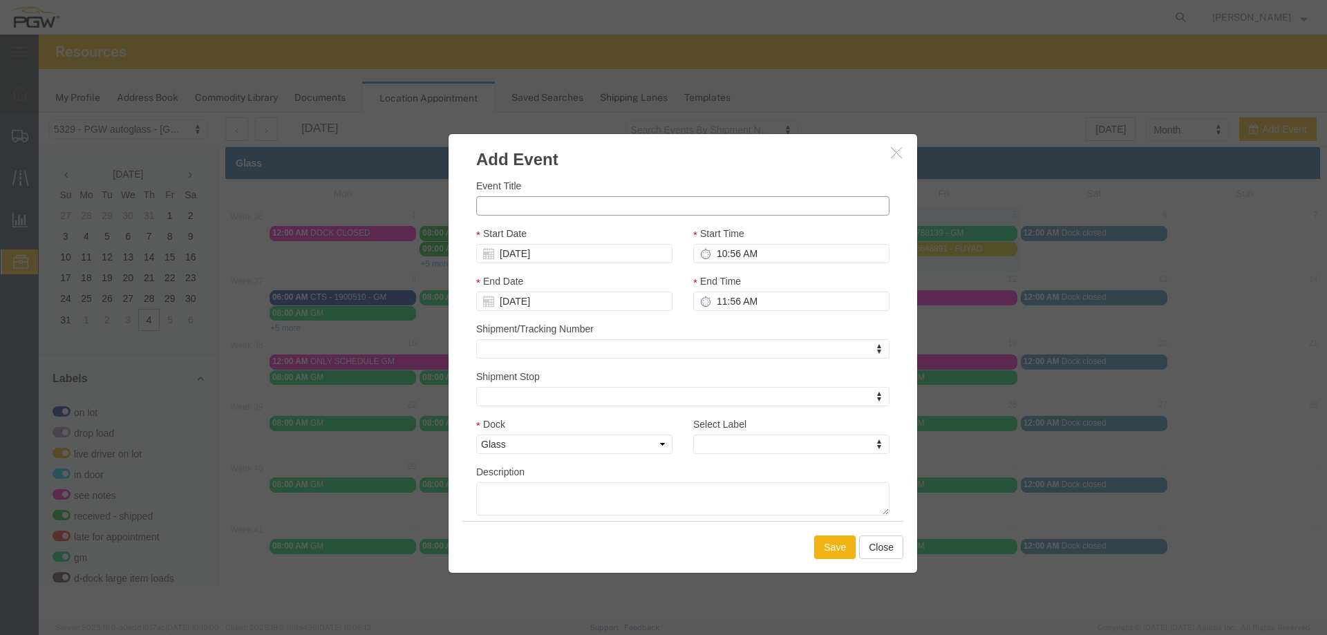
click at [668, 200] on input "Event Title" at bounding box center [682, 205] width 413 height 19
paste input "OOLU6899781"
type input "OOLU6899781 - XYG"
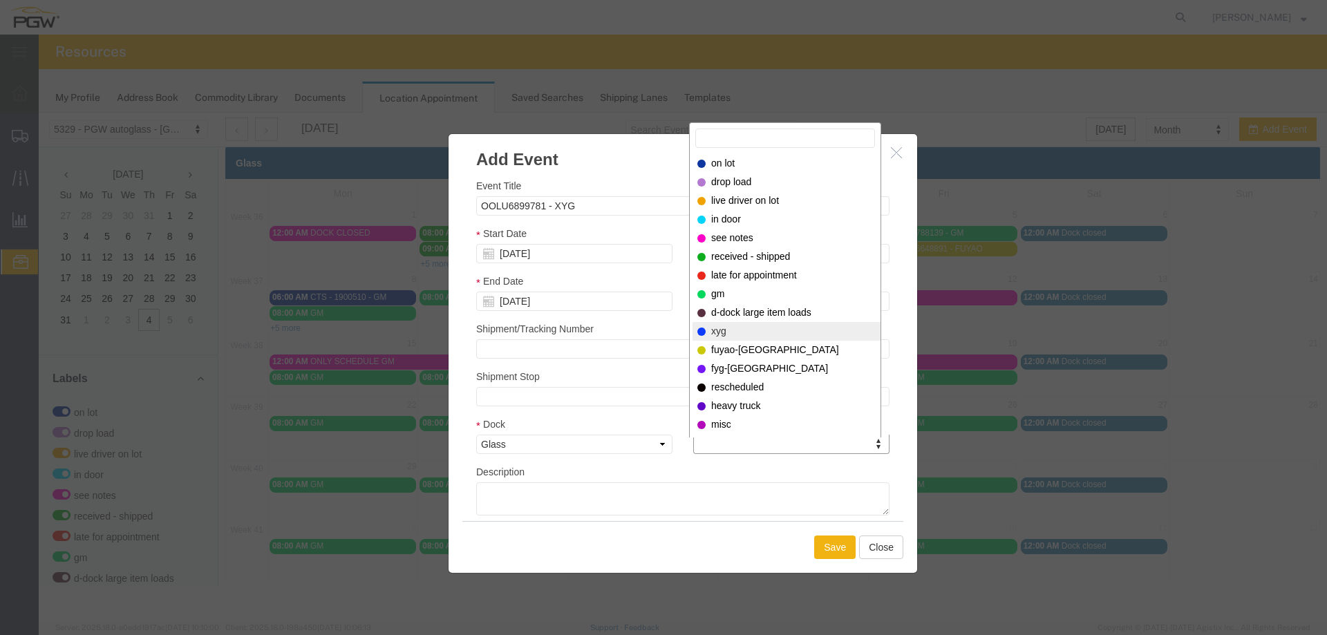
select select "12920"
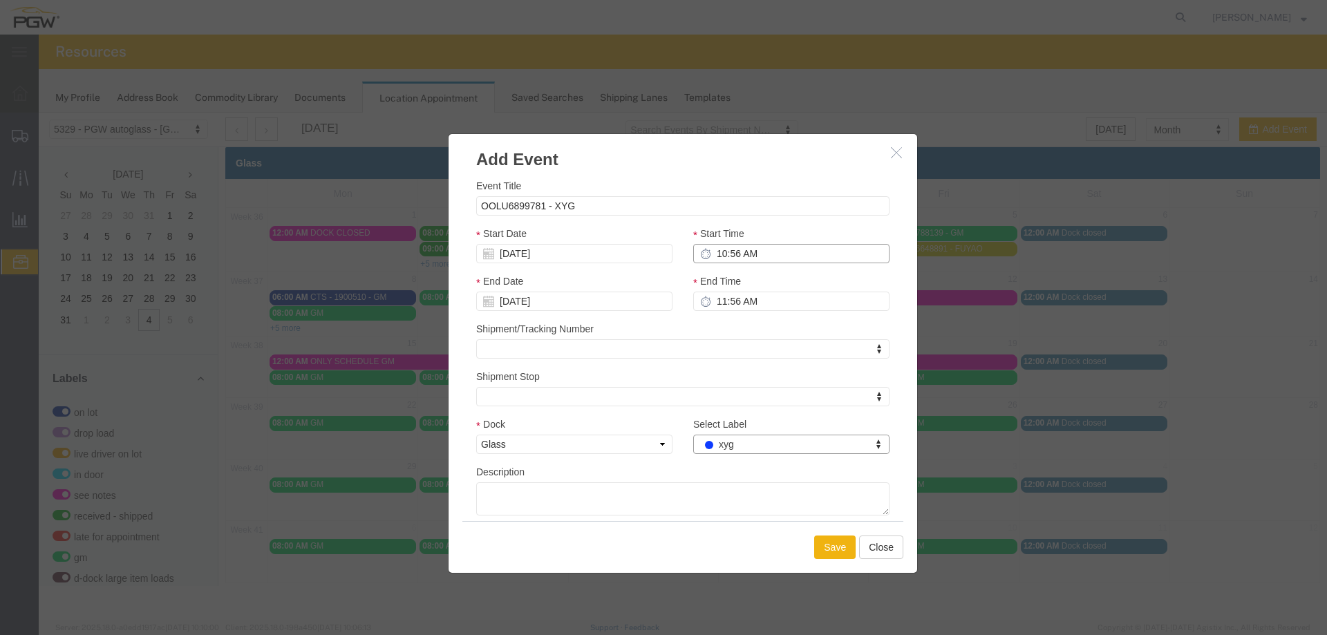
click at [712, 258] on input "10:56 AM" at bounding box center [791, 253] width 196 height 19
type input "9:00 AM"
click at [835, 550] on button "Save" at bounding box center [834, 547] width 41 height 23
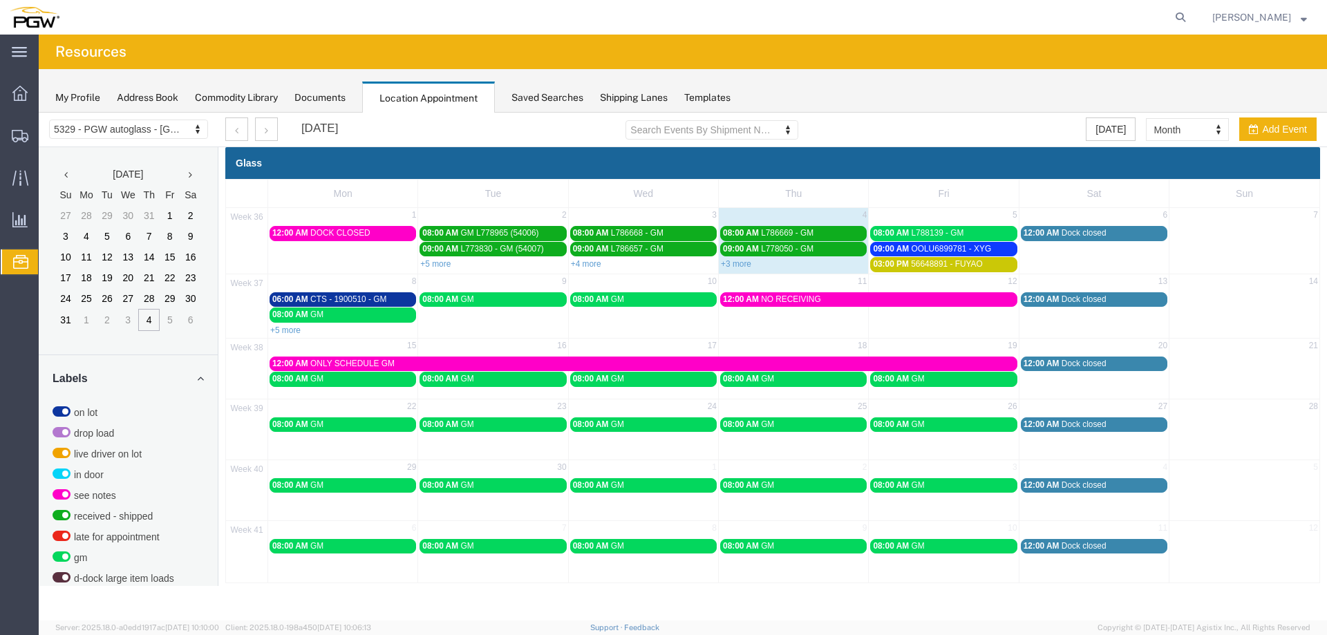
click at [796, 268] on div "+3 more" at bounding box center [793, 263] width 149 height 14
select select "1"
select select
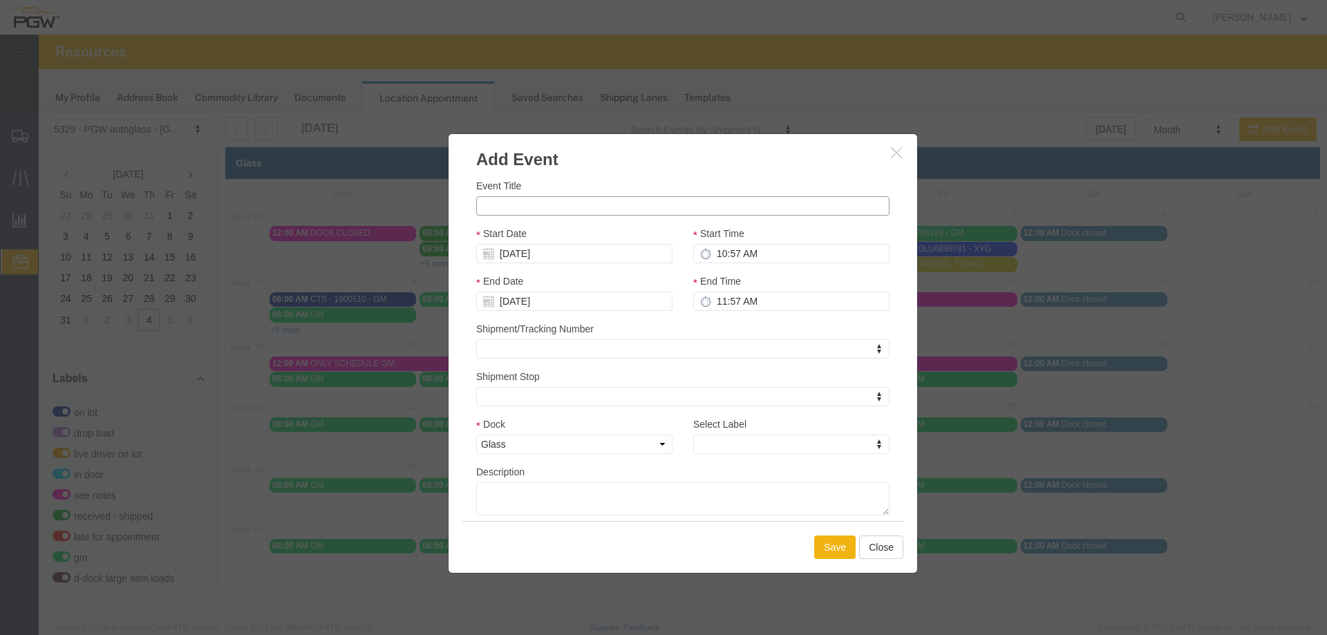
click at [598, 213] on input "Event Title" at bounding box center [682, 205] width 413 height 19
paste input "FANU3720063"
type input "FANU3720063 - XYG"
click at [723, 254] on input "10:57 AM" at bounding box center [791, 253] width 196 height 19
type input "1:00 PM"
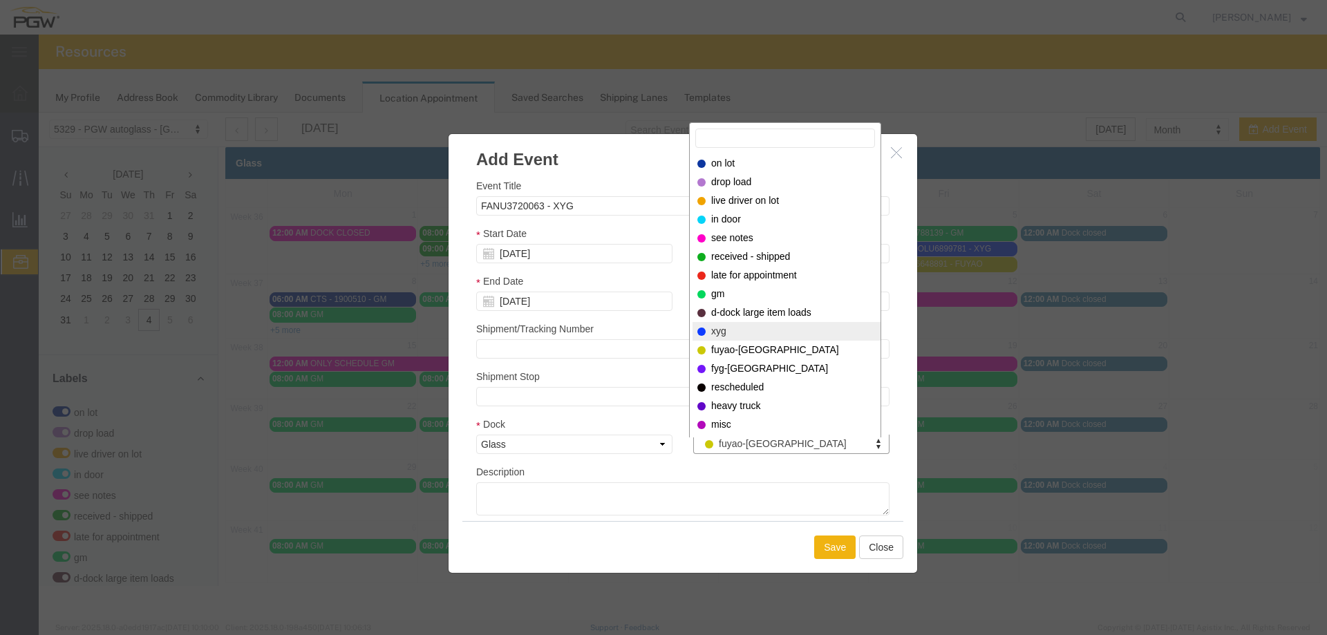
select select "12920"
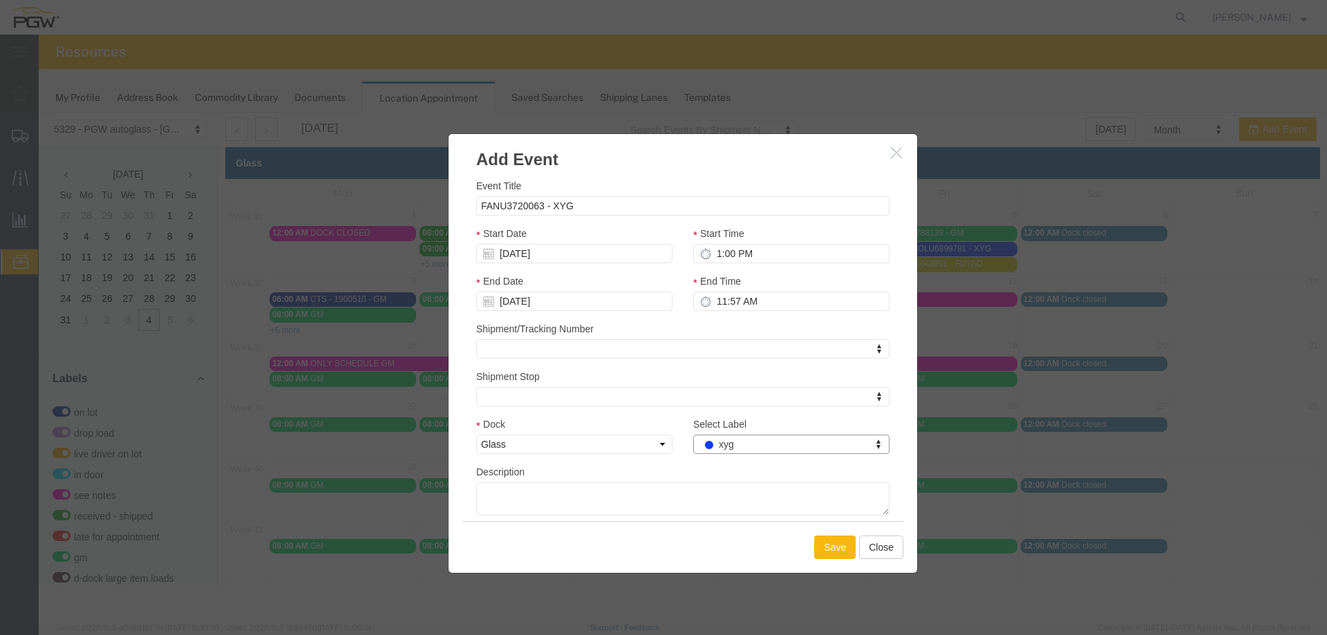
click at [832, 545] on button "Save" at bounding box center [834, 547] width 41 height 23
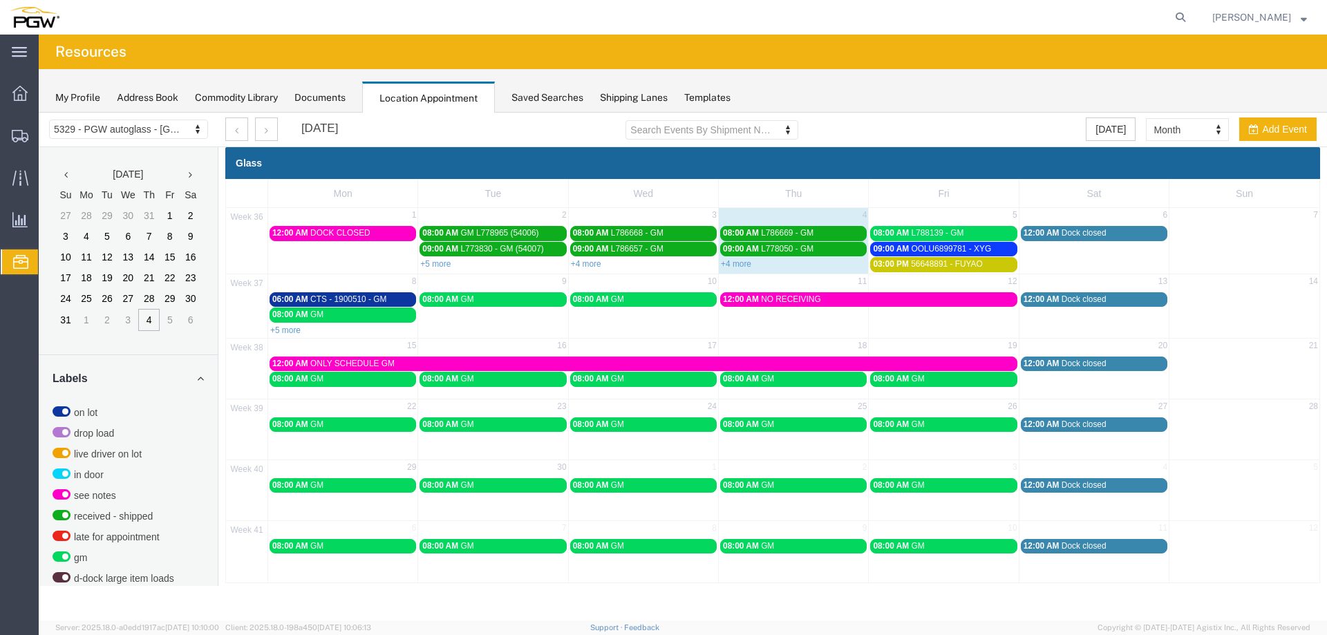
click at [366, 286] on td "8" at bounding box center [343, 282] width 150 height 17
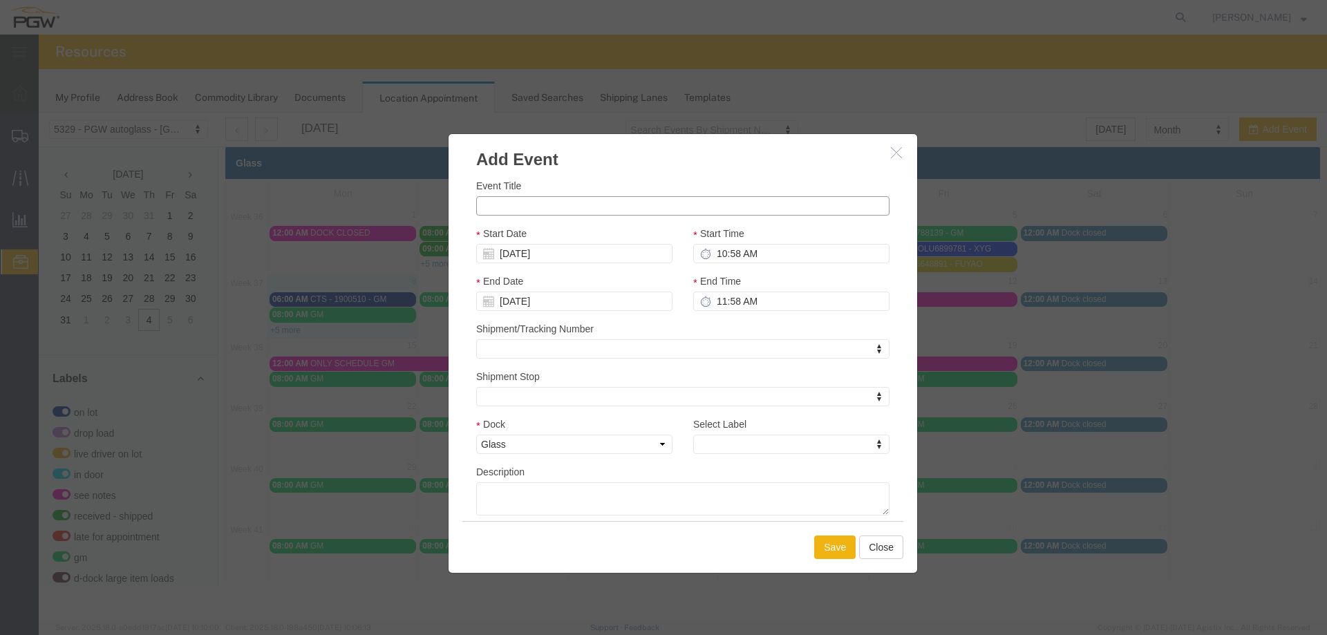
click at [524, 200] on input "Event Title" at bounding box center [682, 205] width 413 height 19
type input "CTS - 1900777 - GM"
click at [724, 254] on input "10:58 AM" at bounding box center [791, 253] width 196 height 19
type input "7:00 AM"
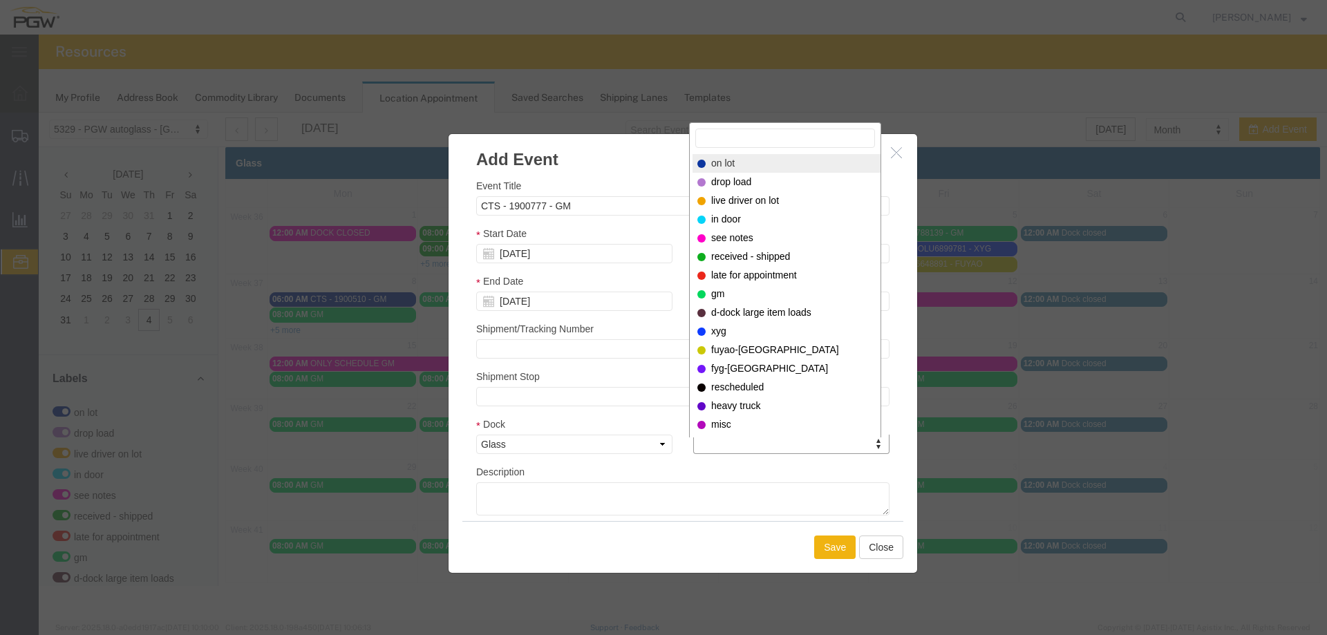
select select "300"
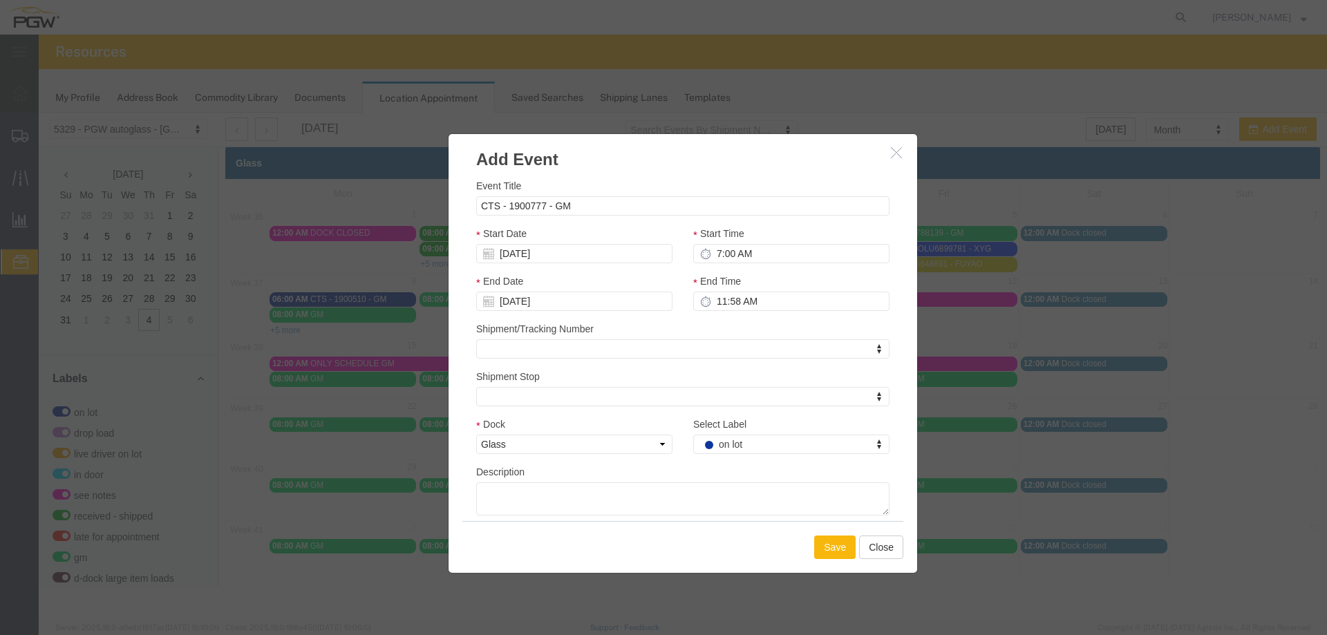
click at [816, 544] on button "Save" at bounding box center [834, 547] width 41 height 23
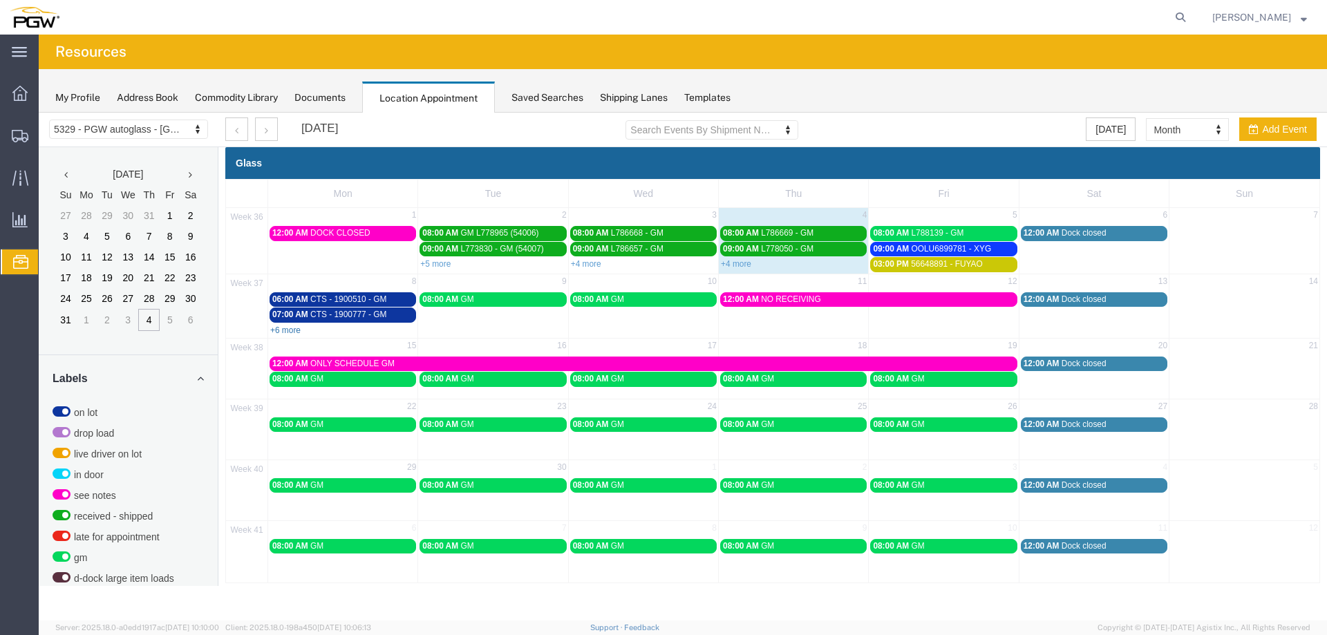
click at [294, 334] on link "+6 more" at bounding box center [285, 331] width 30 height 10
